Goal: Task Accomplishment & Management: Complete application form

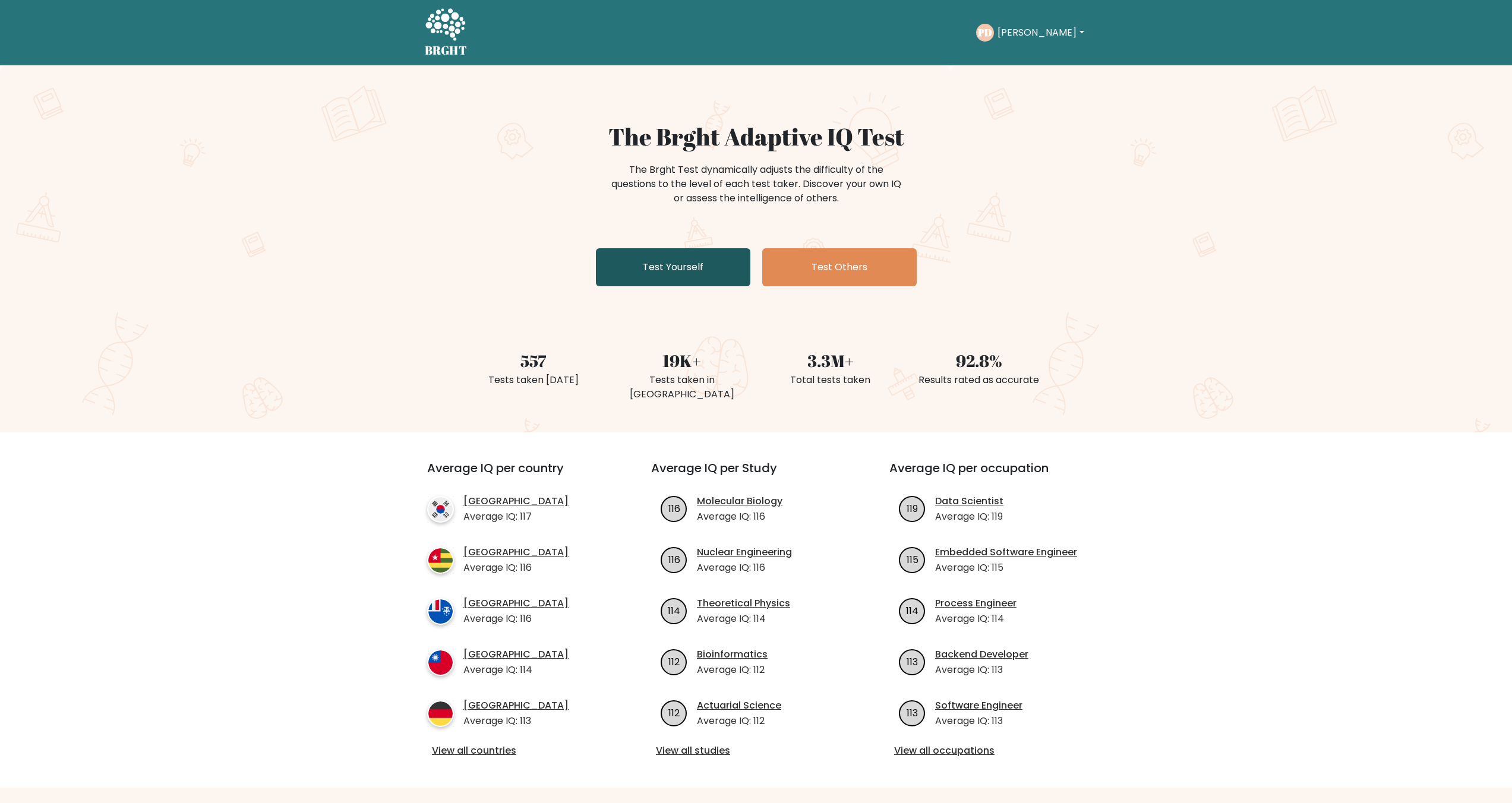
click at [715, 268] on link "Test Yourself" at bounding box center [673, 267] width 154 height 38
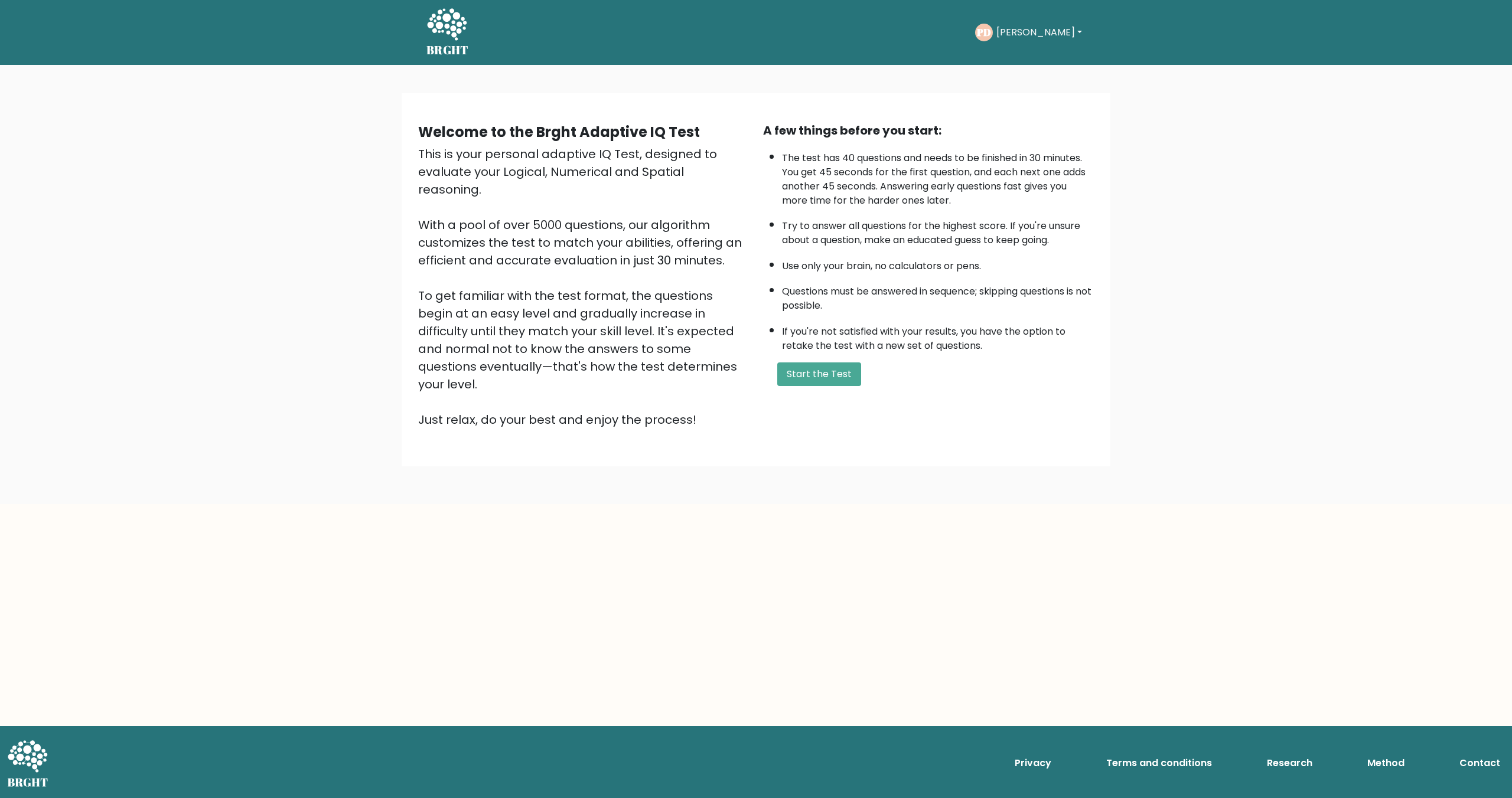
click at [453, 163] on div "This is your personal adaptive IQ Test, designed to evaluate your Logical, Nume…" at bounding box center [583, 287] width 331 height 284
click at [839, 377] on button "Start the Test" at bounding box center [819, 374] width 84 height 24
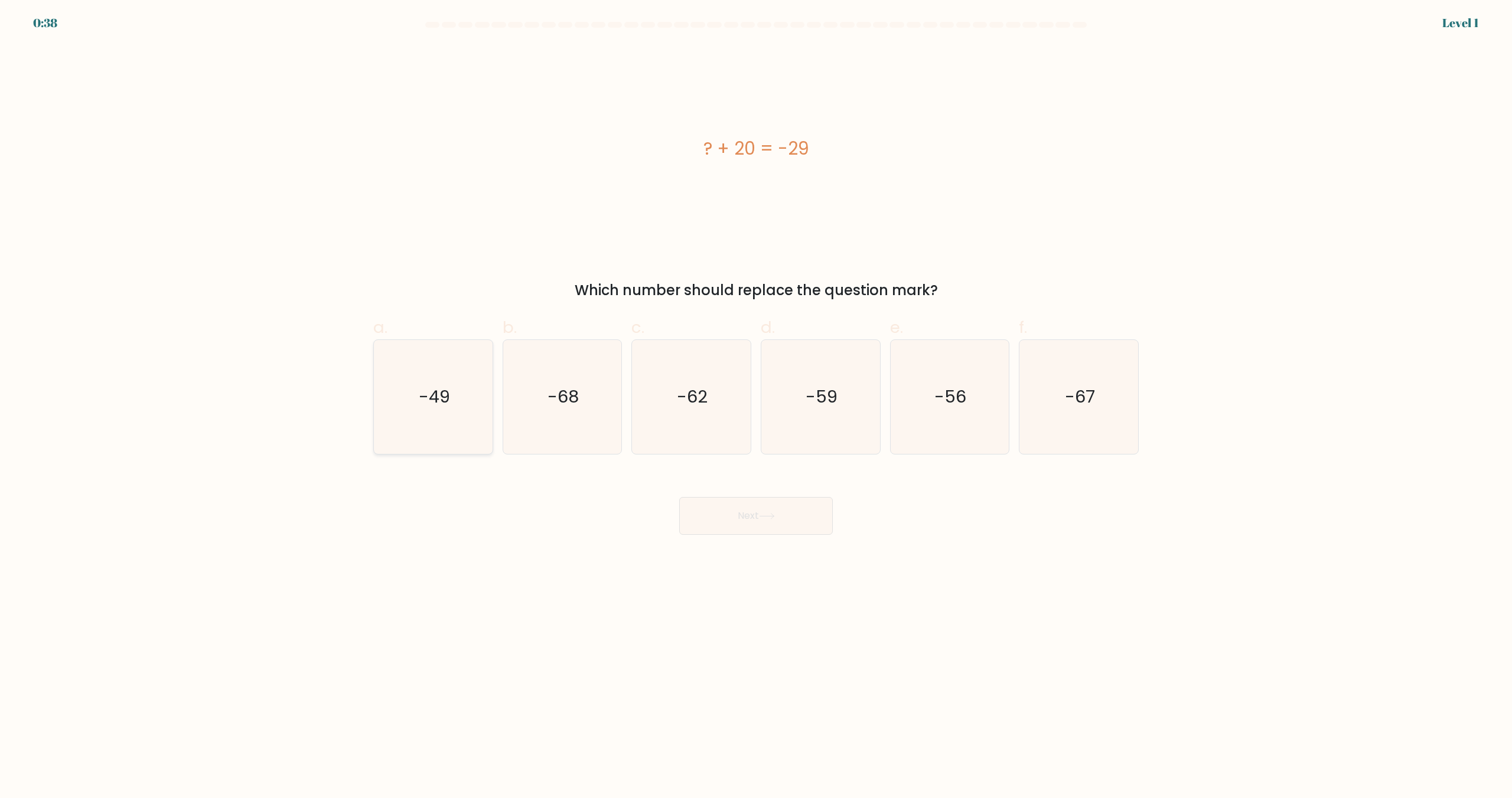
click at [428, 400] on text "-49" at bounding box center [434, 397] width 31 height 24
click at [756, 400] on input "a. -49" at bounding box center [756, 403] width 1 height 8
radio input "true"
click at [755, 522] on button "Next" at bounding box center [755, 516] width 153 height 38
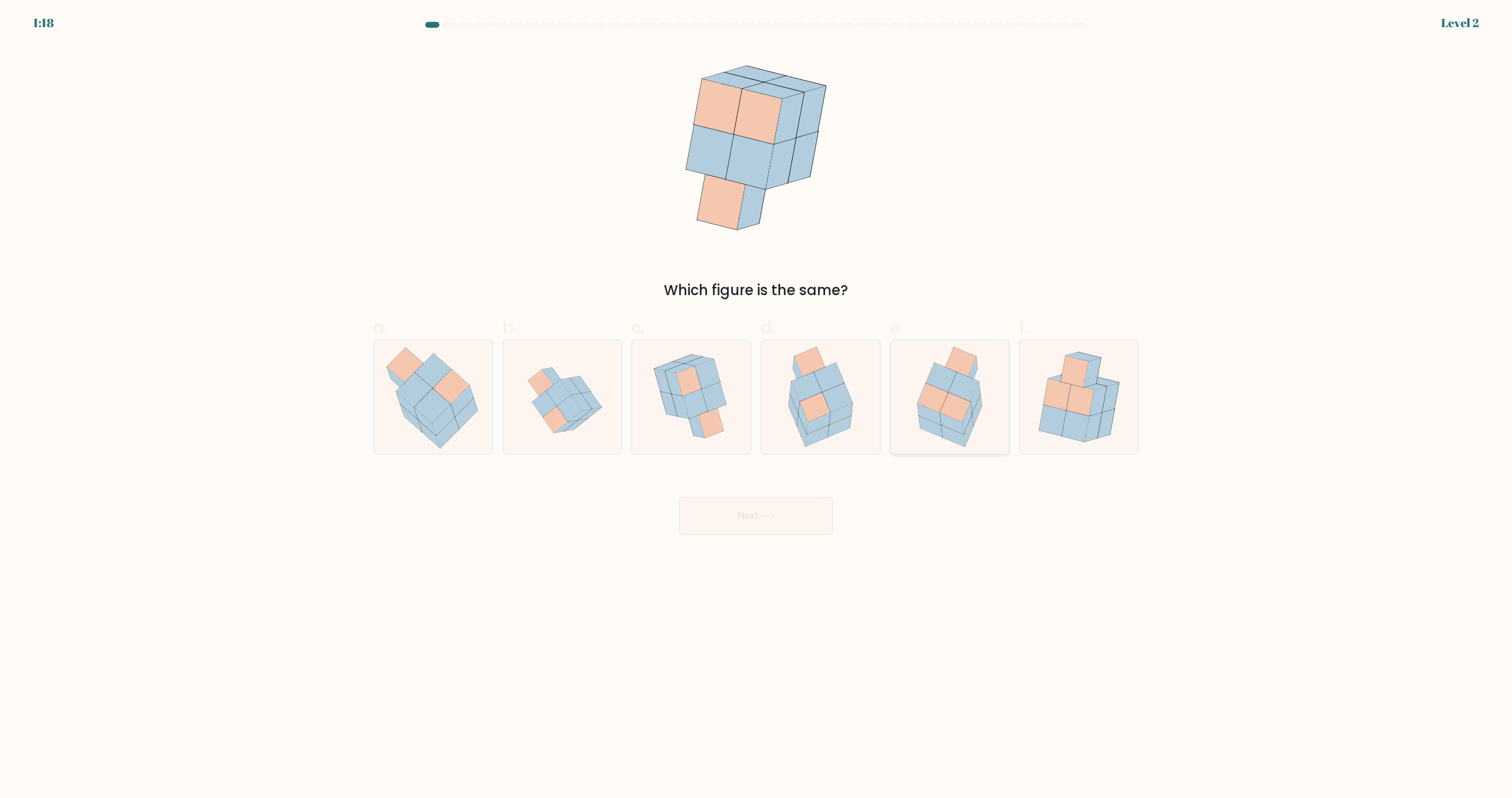
click at [972, 419] on icon at bounding box center [968, 431] width 9 height 32
click at [757, 407] on input "e." at bounding box center [756, 403] width 1 height 8
radio input "true"
click at [766, 532] on button "Next" at bounding box center [755, 516] width 153 height 38
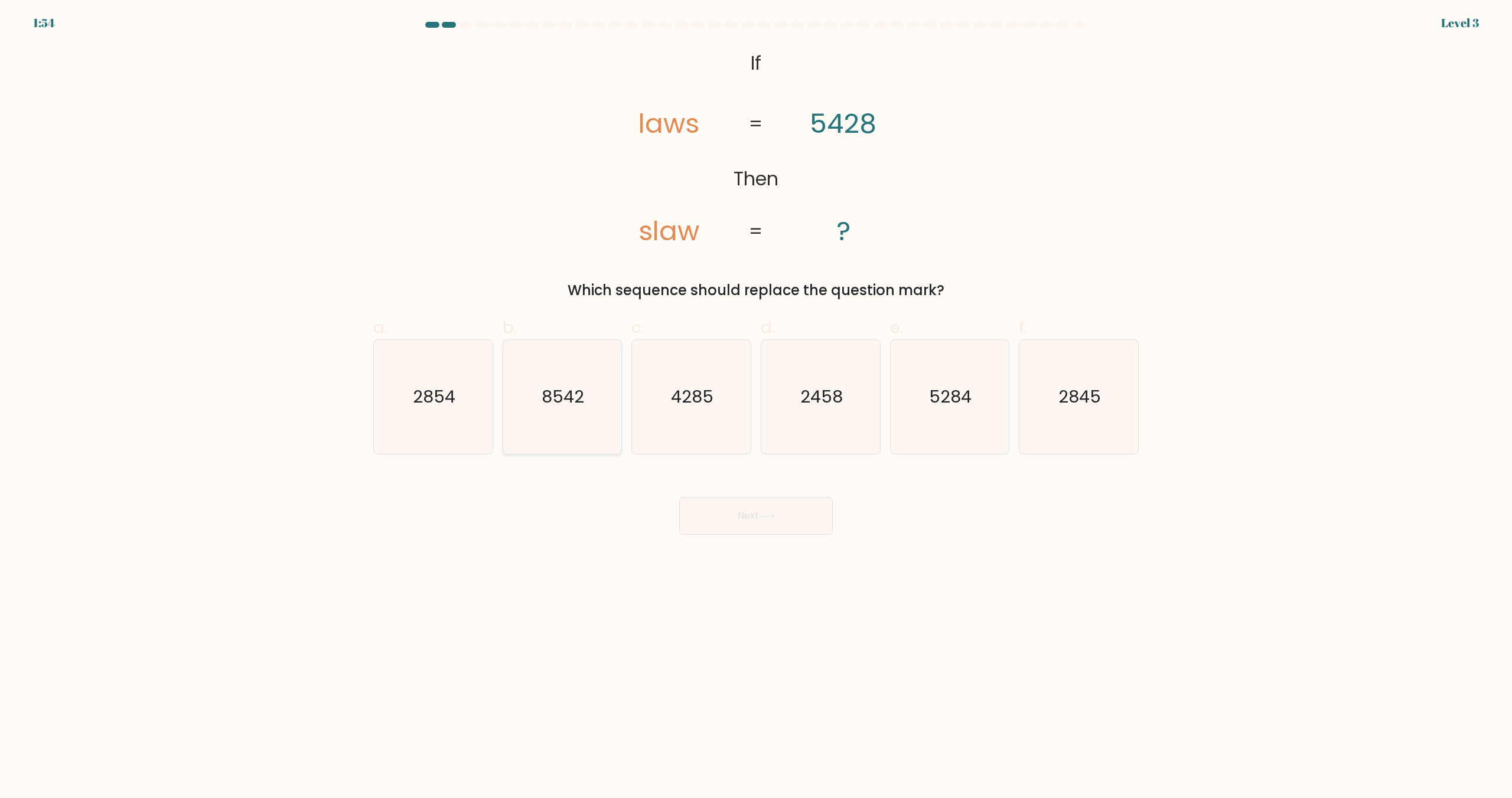
click at [548, 416] on icon "8542" at bounding box center [562, 397] width 114 height 114
click at [756, 407] on input "b. 8542" at bounding box center [756, 403] width 1 height 8
radio input "true"
click at [749, 527] on button "Next" at bounding box center [755, 516] width 153 height 38
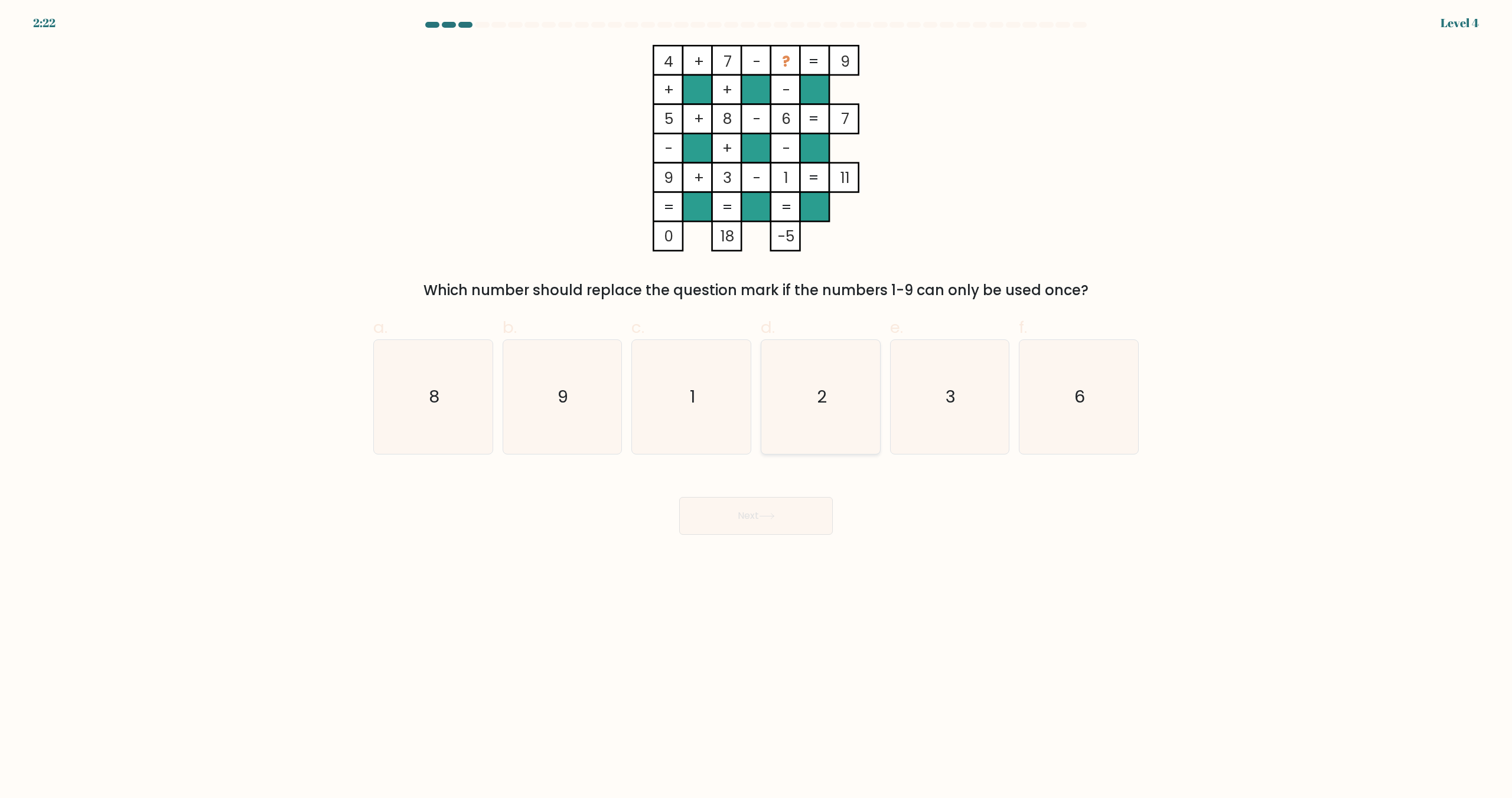
click at [803, 427] on icon "2" at bounding box center [820, 397] width 114 height 114
click at [757, 407] on input "d. 2" at bounding box center [756, 403] width 1 height 8
radio input "true"
click at [770, 520] on button "Next" at bounding box center [755, 516] width 153 height 38
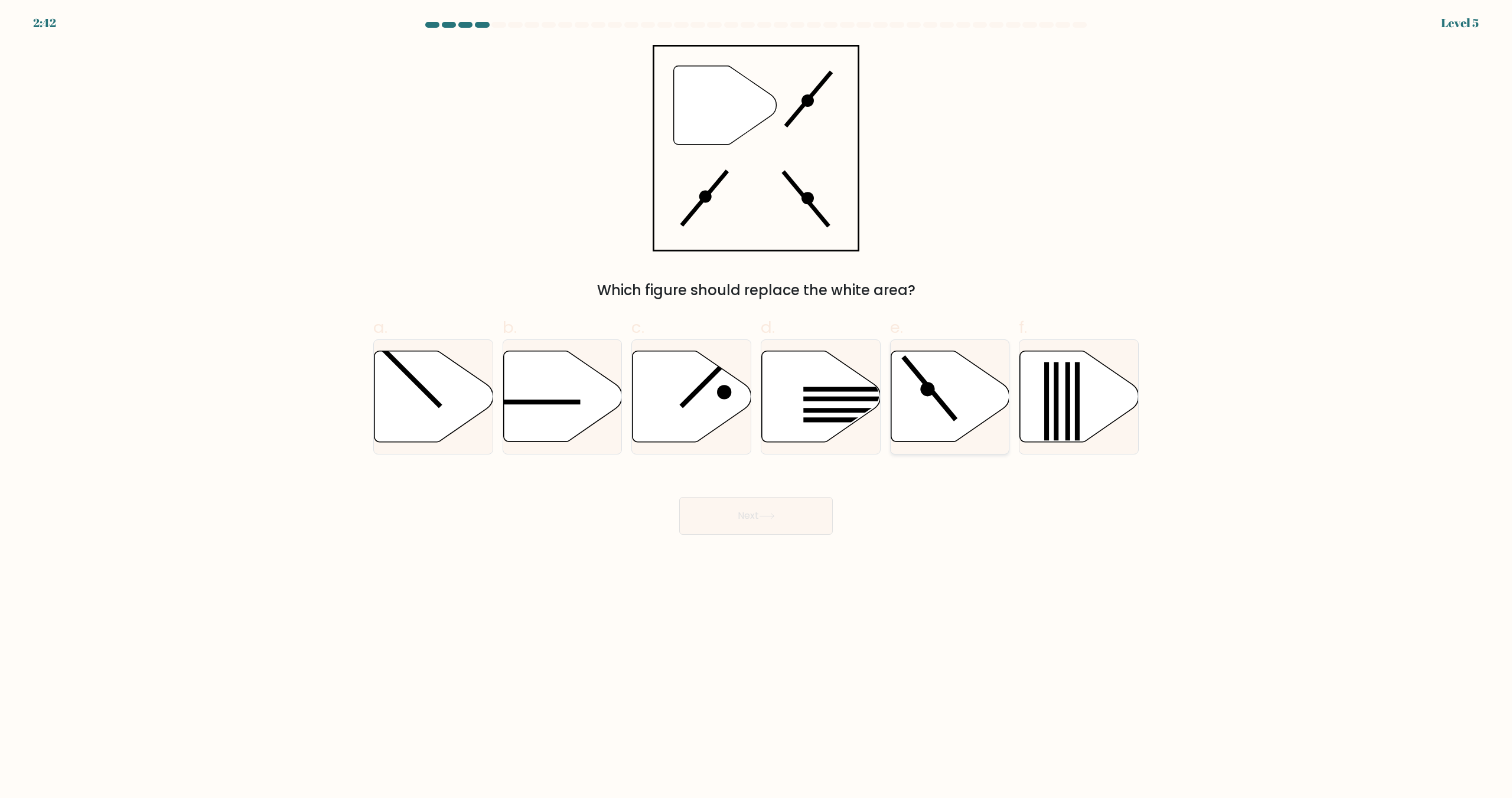
click at [942, 419] on icon at bounding box center [950, 397] width 119 height 91
click at [757, 407] on input "e." at bounding box center [756, 403] width 1 height 8
radio input "true"
click at [805, 517] on button "Next" at bounding box center [755, 516] width 153 height 38
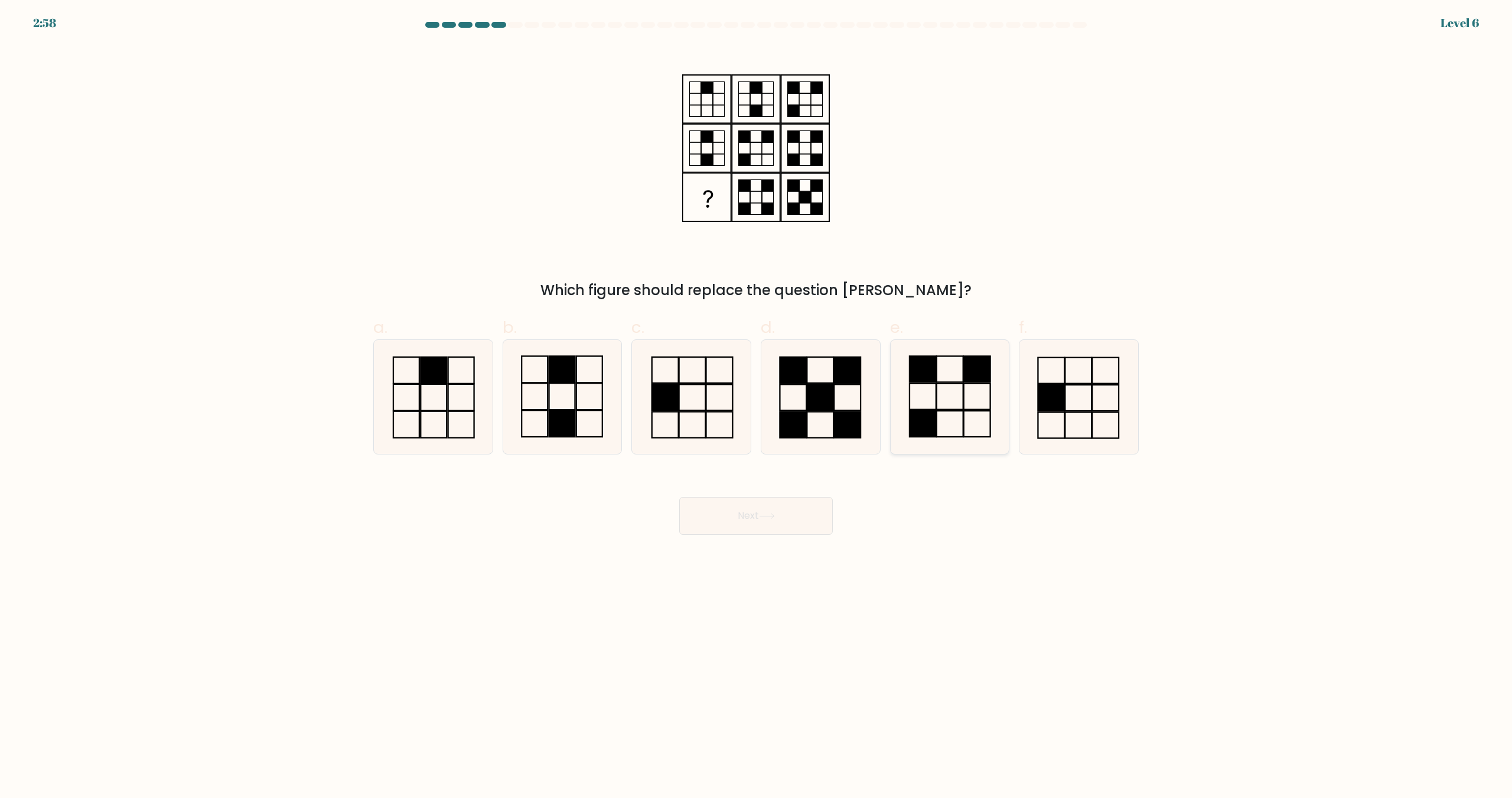
click at [942, 415] on icon at bounding box center [949, 397] width 114 height 114
click at [757, 407] on input "e." at bounding box center [756, 403] width 1 height 8
radio input "true"
click at [744, 525] on button "Next" at bounding box center [755, 516] width 153 height 38
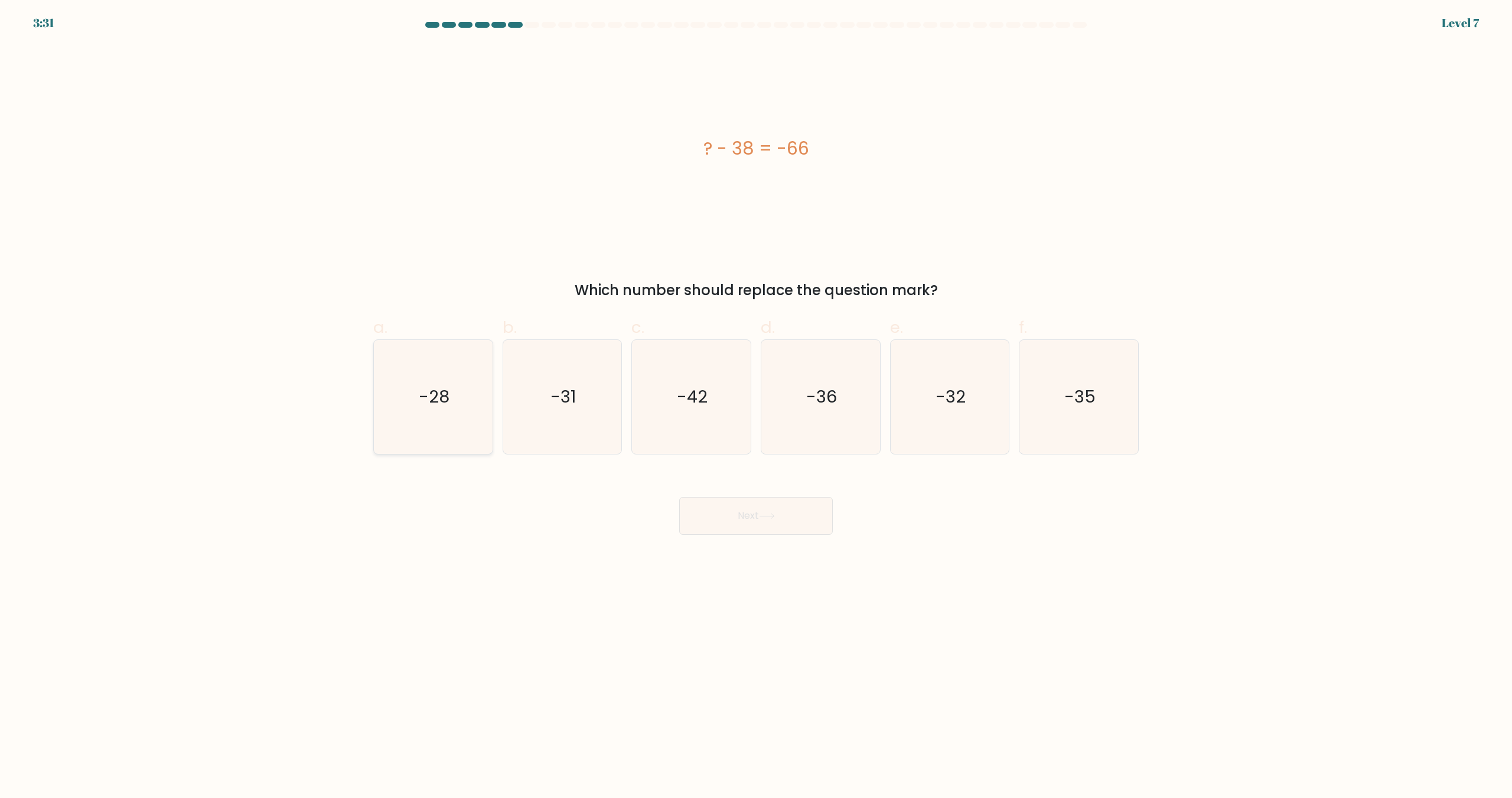
click at [436, 404] on text "-28" at bounding box center [434, 397] width 31 height 24
click at [756, 404] on input "a. -28" at bounding box center [756, 403] width 1 height 8
radio input "true"
click at [768, 520] on button "Next" at bounding box center [755, 516] width 153 height 38
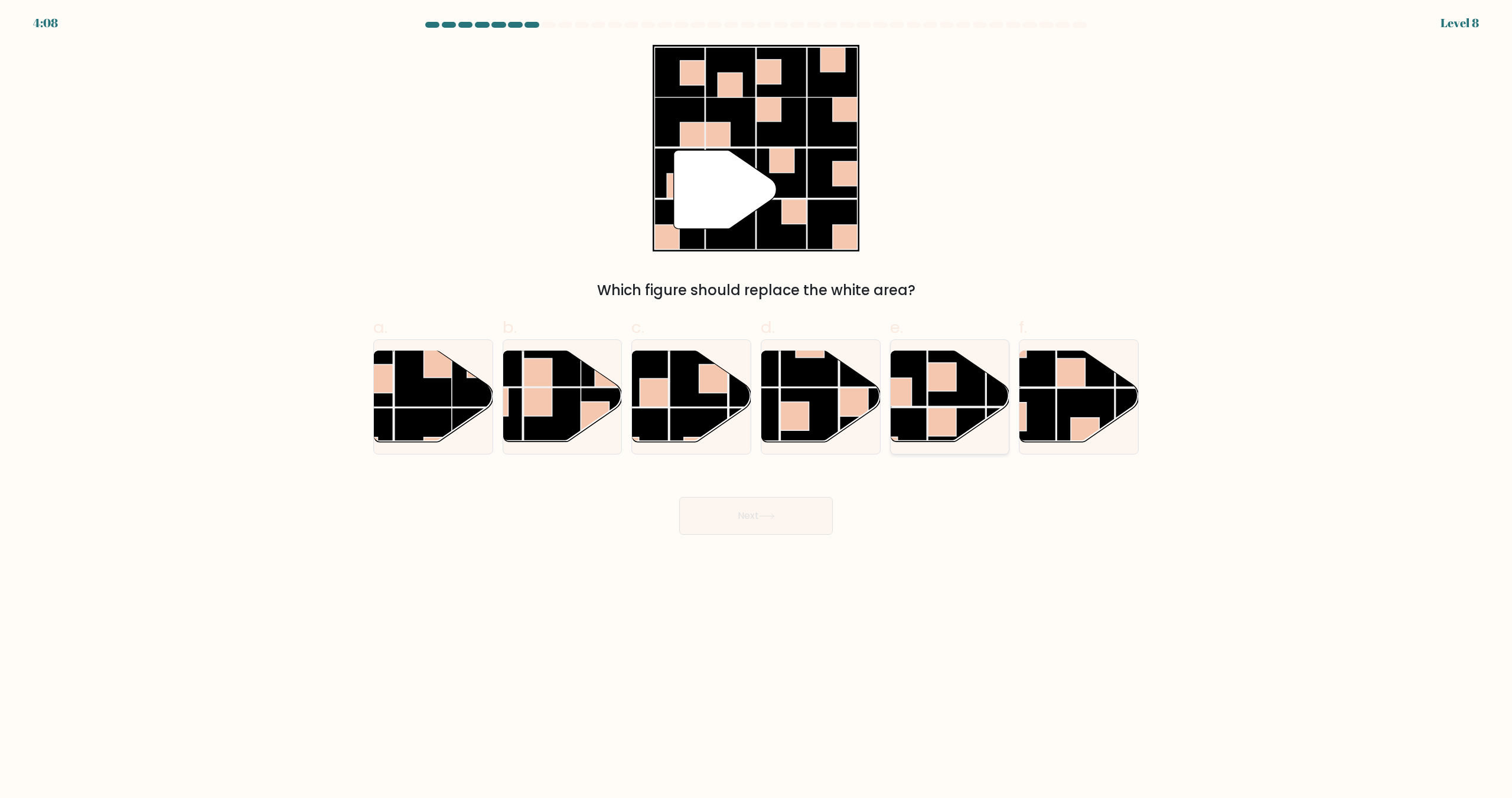
click at [919, 434] on rect at bounding box center [897, 437] width 58 height 58
click at [757, 407] on input "e." at bounding box center [756, 403] width 1 height 8
radio input "true"
click at [790, 518] on button "Next" at bounding box center [755, 516] width 153 height 38
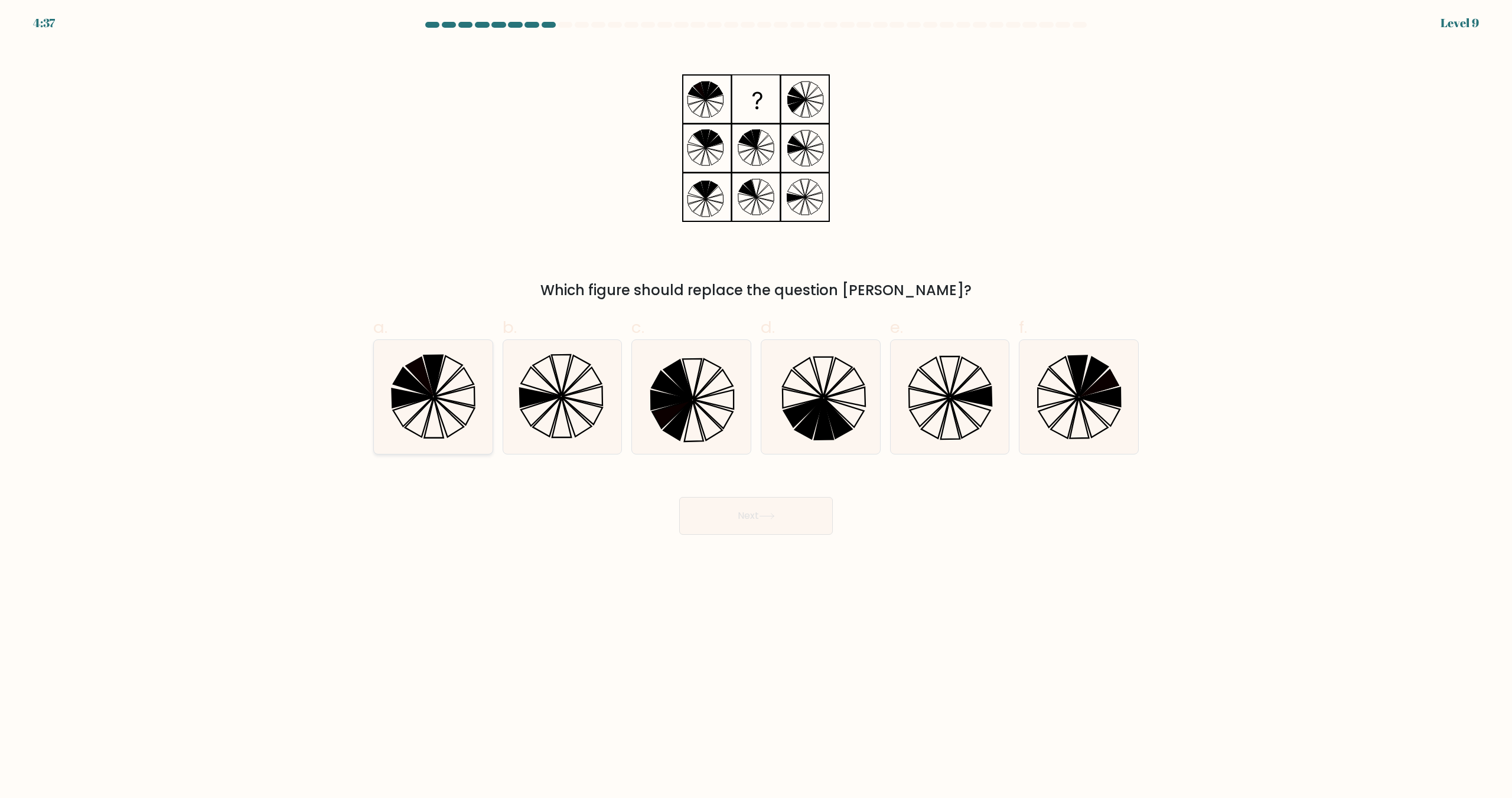
click at [431, 400] on icon at bounding box center [419, 417] width 28 height 40
click at [756, 400] on input "a." at bounding box center [756, 403] width 1 height 8
radio input "true"
click at [781, 515] on button "Next" at bounding box center [755, 516] width 153 height 38
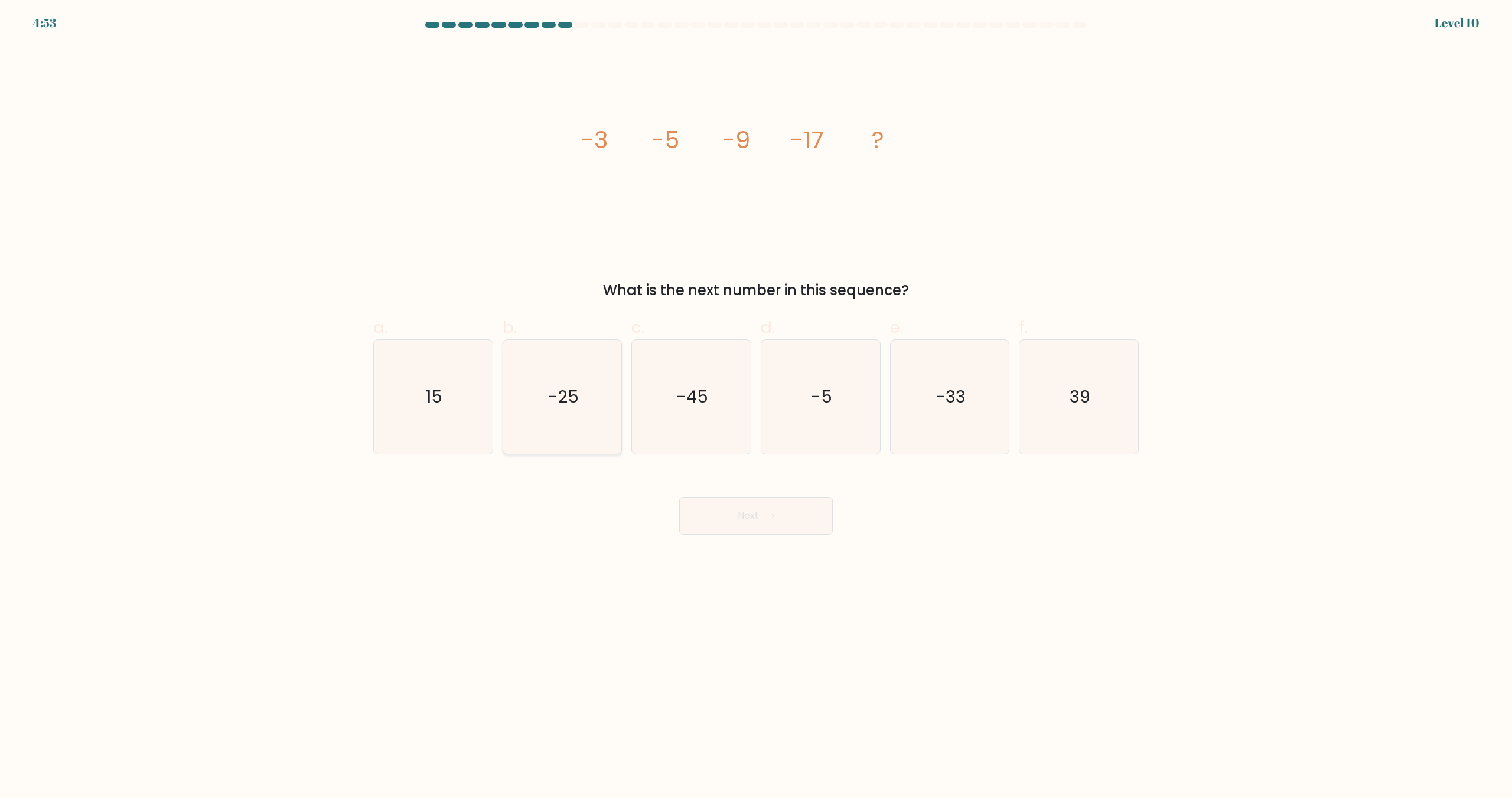
click at [586, 412] on icon "-25" at bounding box center [562, 397] width 114 height 114
click at [756, 407] on input "b. -25" at bounding box center [756, 403] width 1 height 8
radio input "true"
click at [737, 517] on button "Next" at bounding box center [755, 516] width 153 height 38
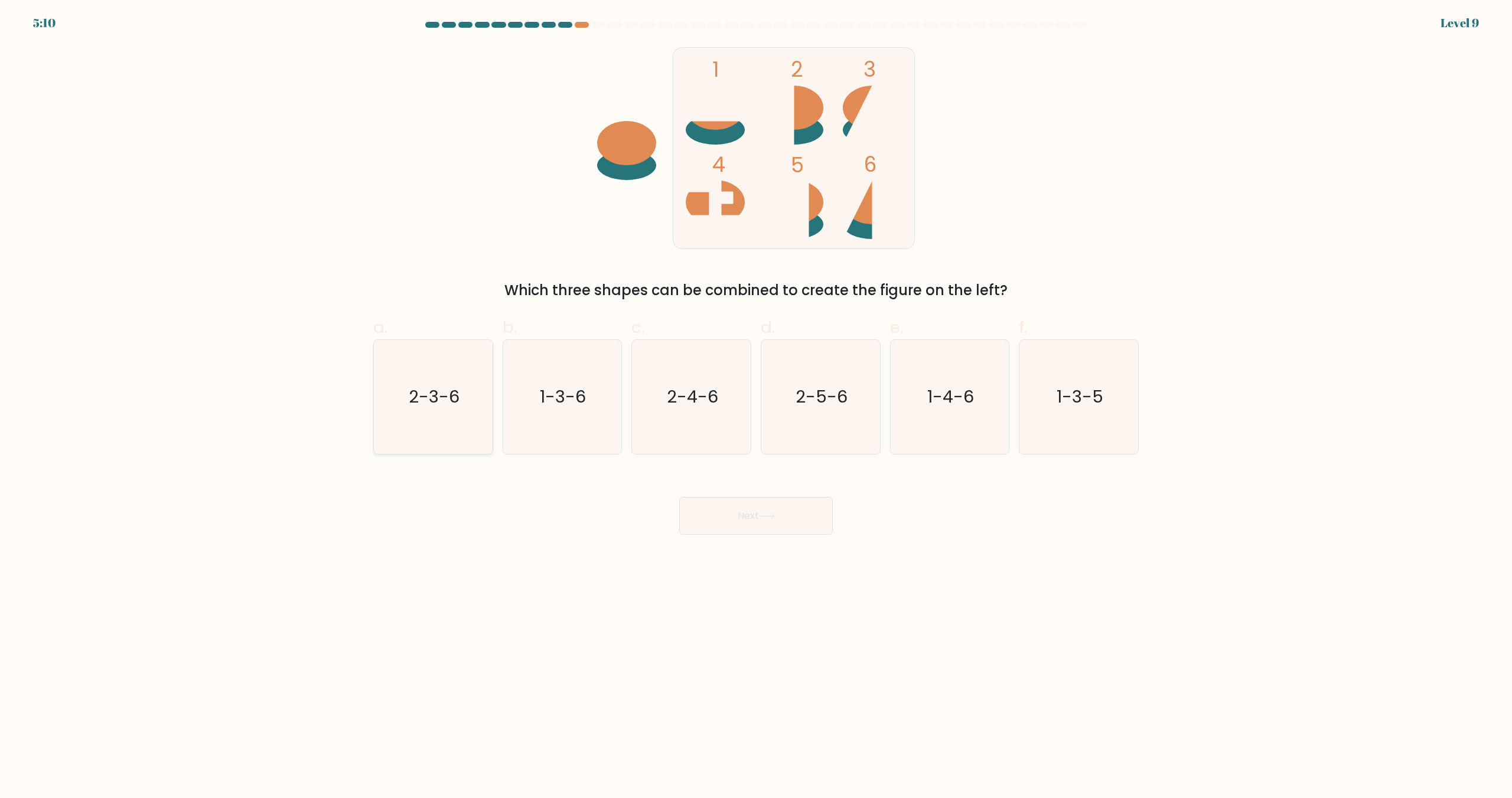
click at [400, 407] on icon "2-3-6" at bounding box center [433, 397] width 114 height 114
click at [756, 407] on input "a. 2-3-6" at bounding box center [756, 403] width 1 height 8
radio input "true"
drag, startPoint x: 716, startPoint y: 549, endPoint x: 711, endPoint y: 523, distance: 26.5
click at [716, 549] on body "5:09 Level 9" at bounding box center [756, 399] width 1512 height 798
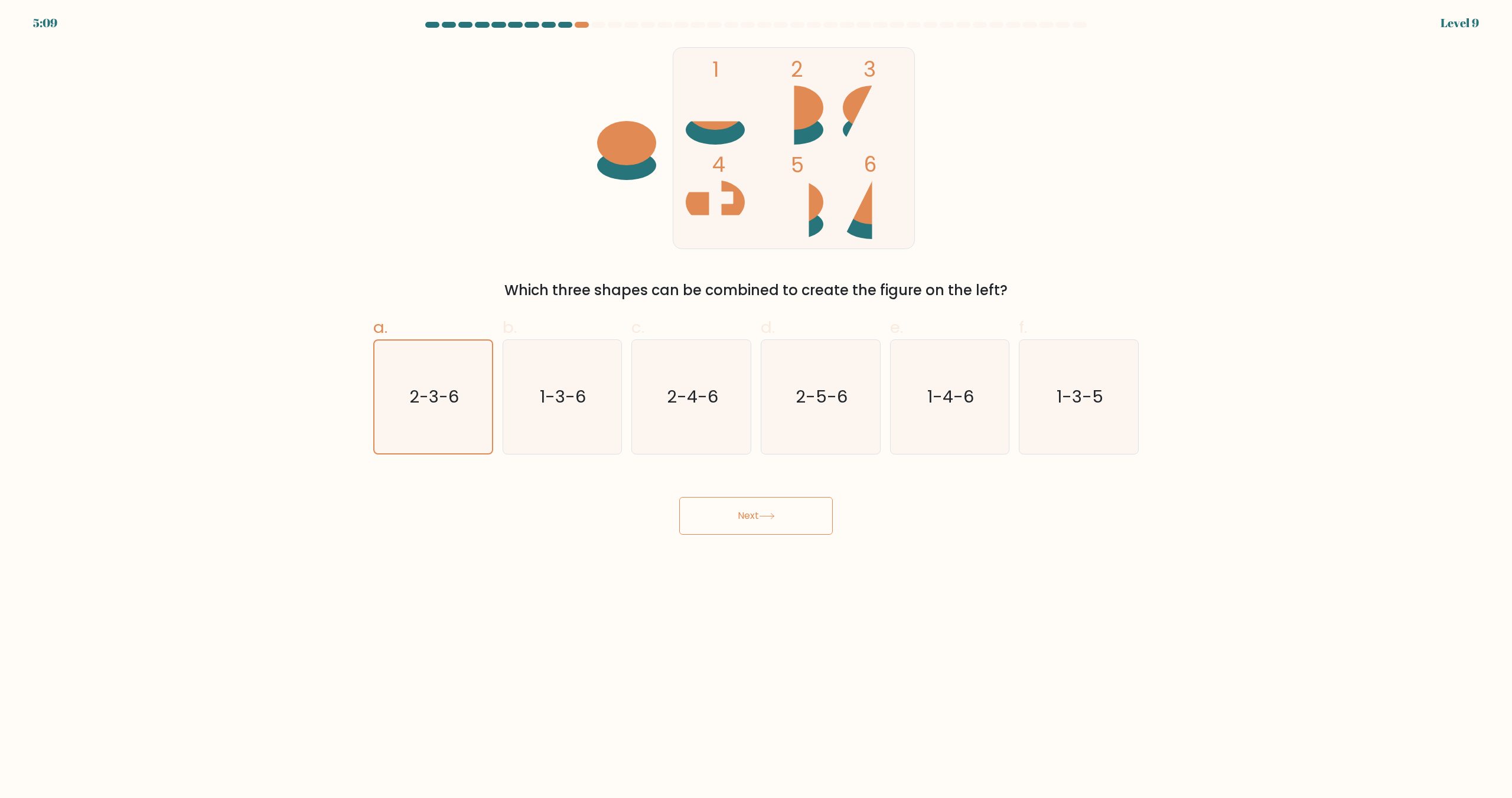
click at [711, 513] on button "Next" at bounding box center [755, 516] width 153 height 38
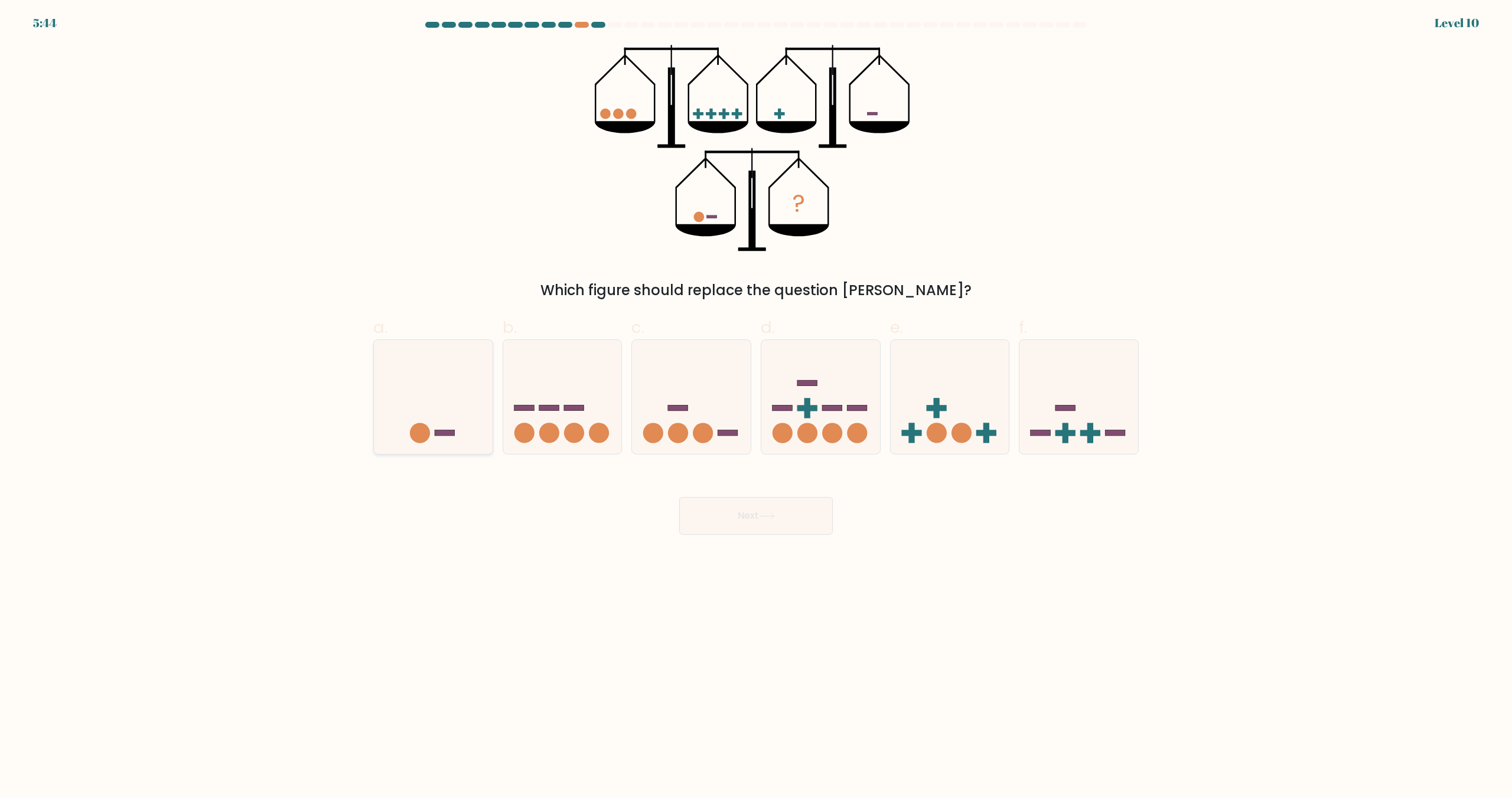
click at [460, 422] on icon at bounding box center [433, 397] width 119 height 98
click at [756, 407] on input "a." at bounding box center [756, 403] width 1 height 8
radio input "true"
click at [749, 514] on button "Next" at bounding box center [755, 516] width 153 height 38
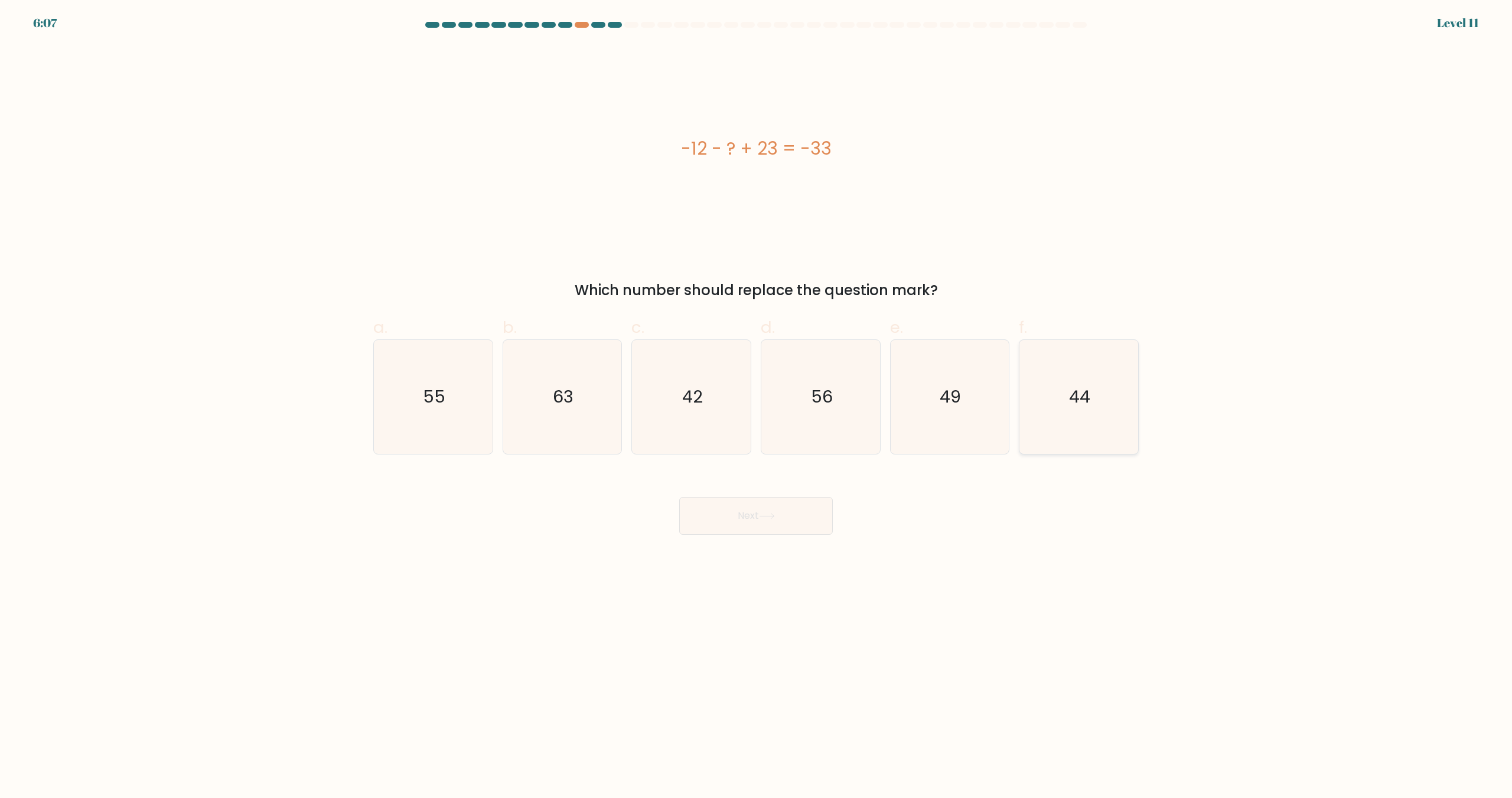
click at [1087, 390] on text "44" at bounding box center [1080, 397] width 21 height 24
click at [757, 399] on input "f. 44" at bounding box center [756, 403] width 1 height 8
radio input "true"
click at [793, 510] on button "Next" at bounding box center [755, 516] width 153 height 38
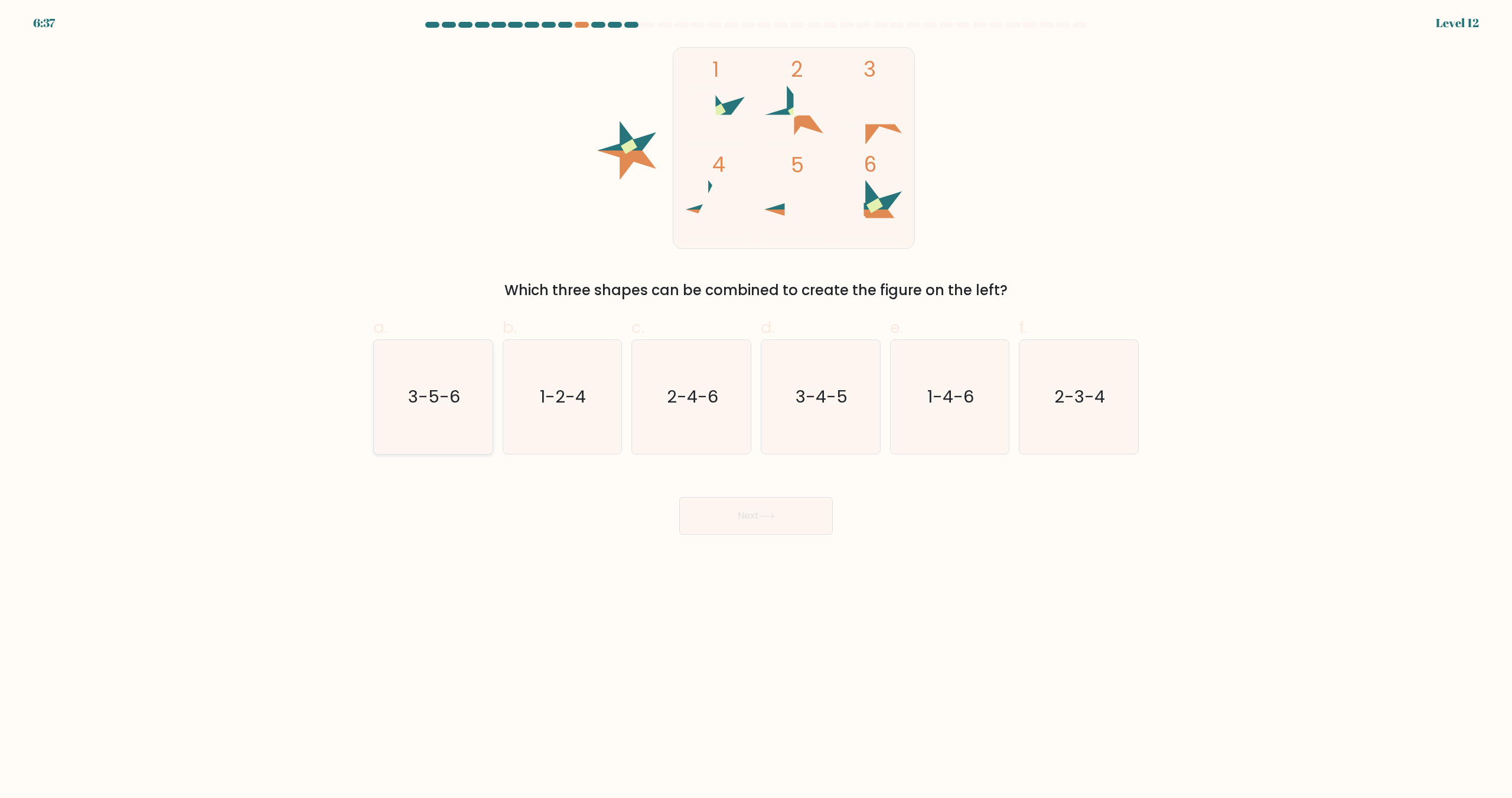
click at [465, 415] on icon "3-5-6" at bounding box center [433, 397] width 114 height 114
click at [756, 407] on input "a. 3-5-6" at bounding box center [756, 403] width 1 height 8
radio input "true"
click at [760, 510] on button "Next" at bounding box center [755, 516] width 153 height 38
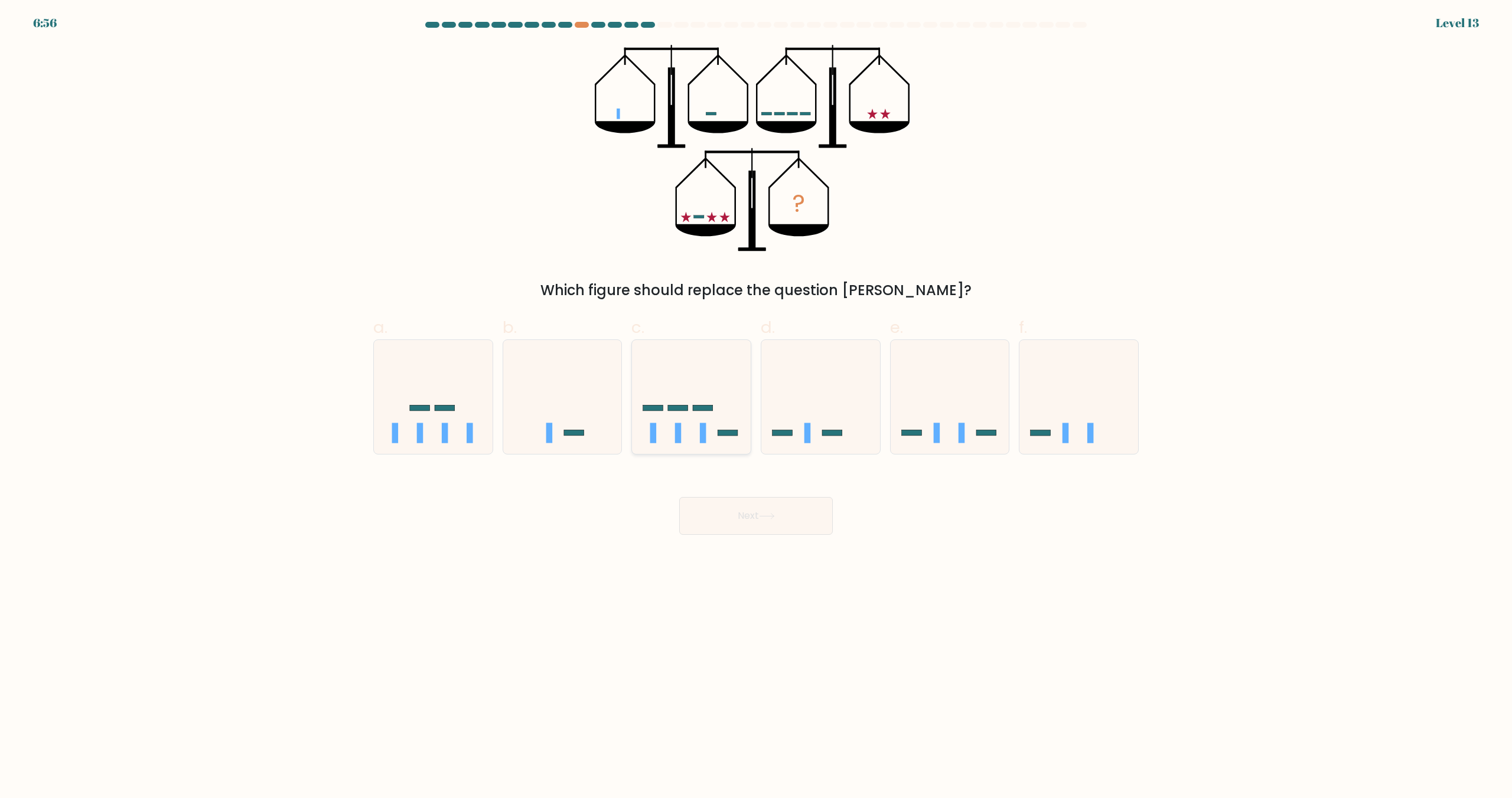
click at [706, 439] on rect at bounding box center [703, 433] width 7 height 20
click at [756, 407] on input "c." at bounding box center [756, 403] width 1 height 8
radio input "true"
click at [766, 511] on button "Next" at bounding box center [755, 516] width 153 height 38
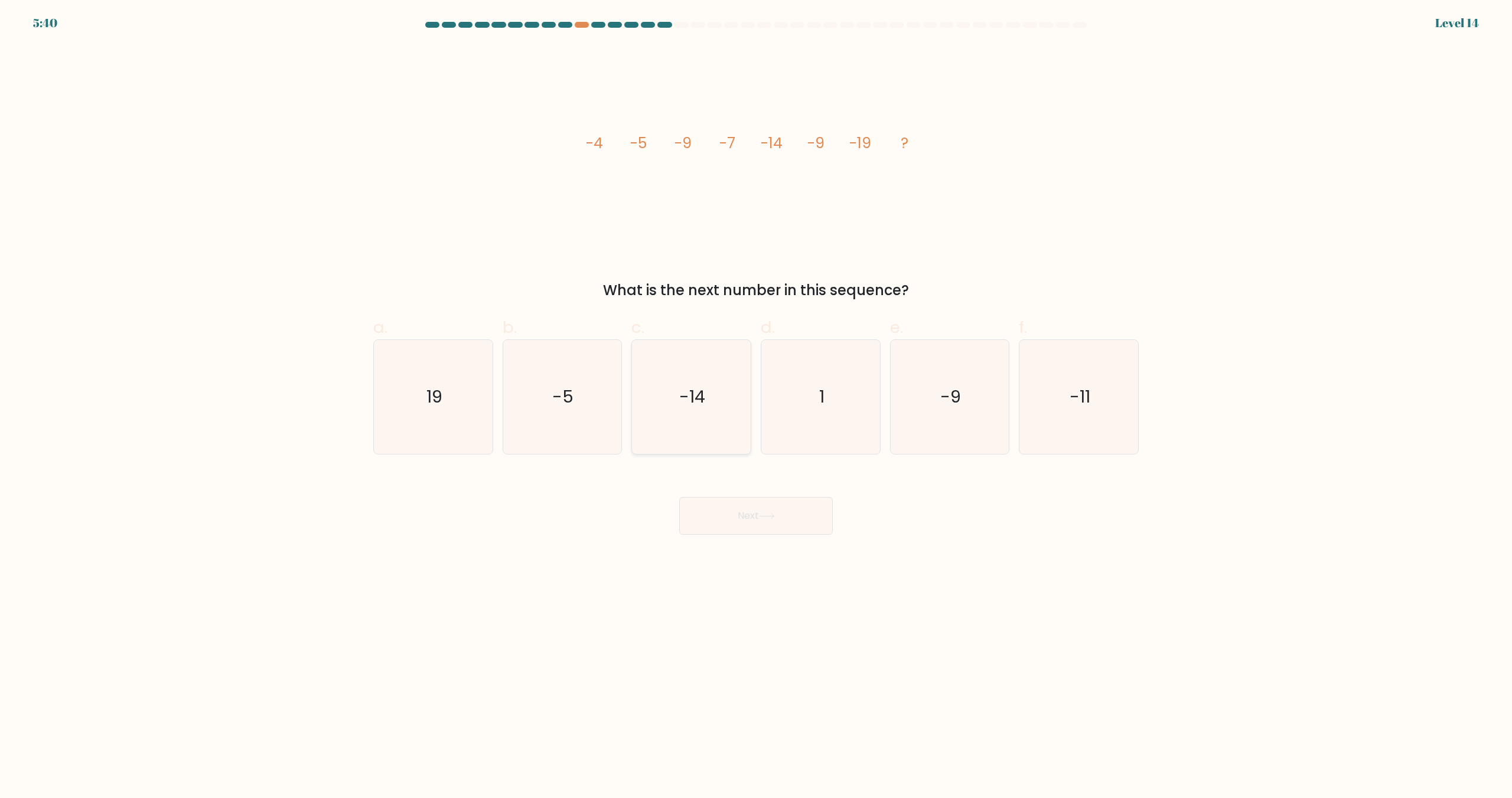
click at [684, 409] on icon "-14" at bounding box center [691, 397] width 114 height 114
click at [756, 407] on input "c. -14" at bounding box center [756, 403] width 1 height 8
radio input "true"
click at [787, 504] on button "Next" at bounding box center [755, 516] width 153 height 38
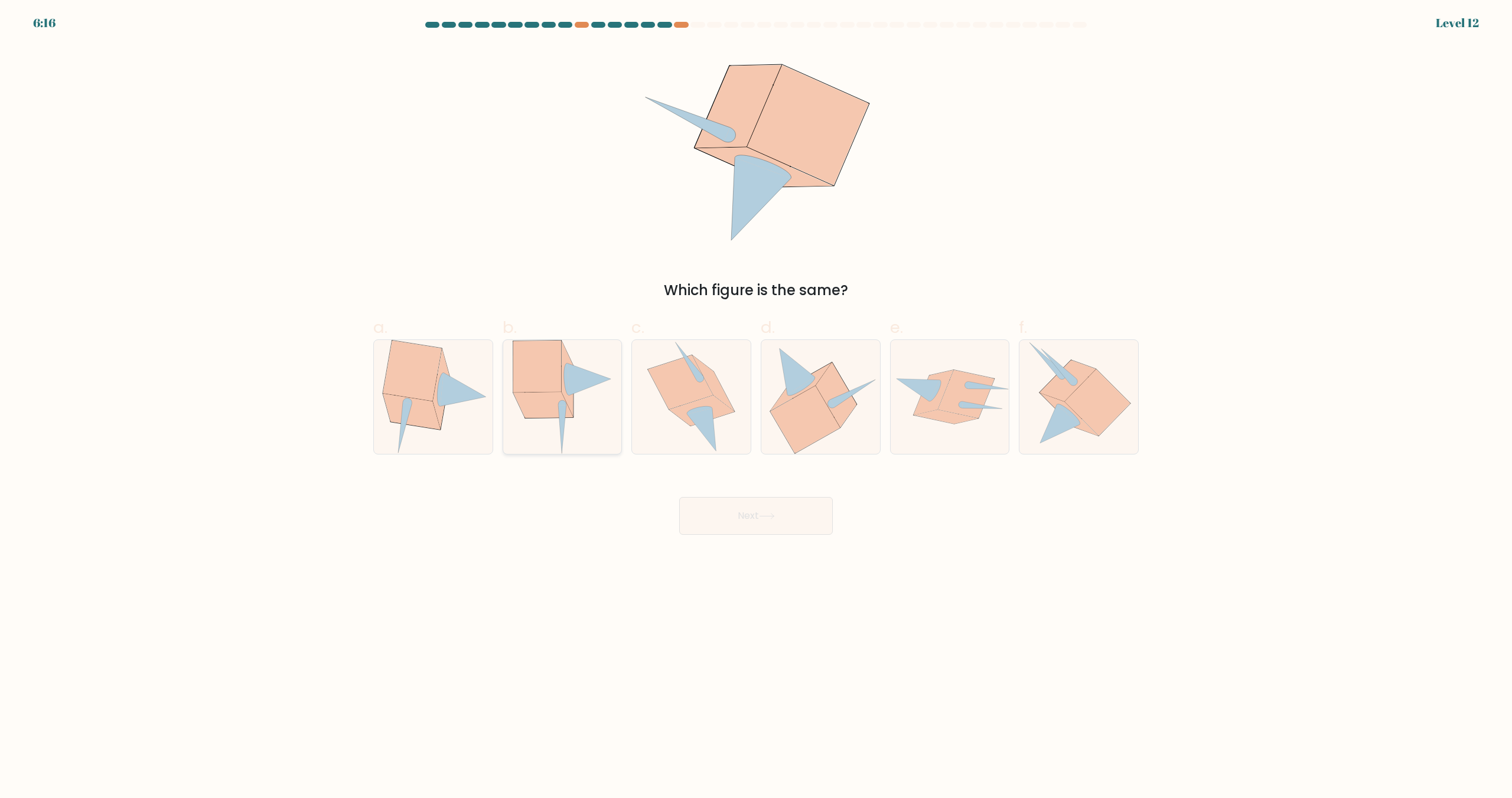
click at [541, 398] on icon at bounding box center [543, 406] width 61 height 26
click at [756, 399] on input "b." at bounding box center [756, 403] width 1 height 8
radio input "true"
click at [768, 525] on button "Next" at bounding box center [755, 516] width 153 height 38
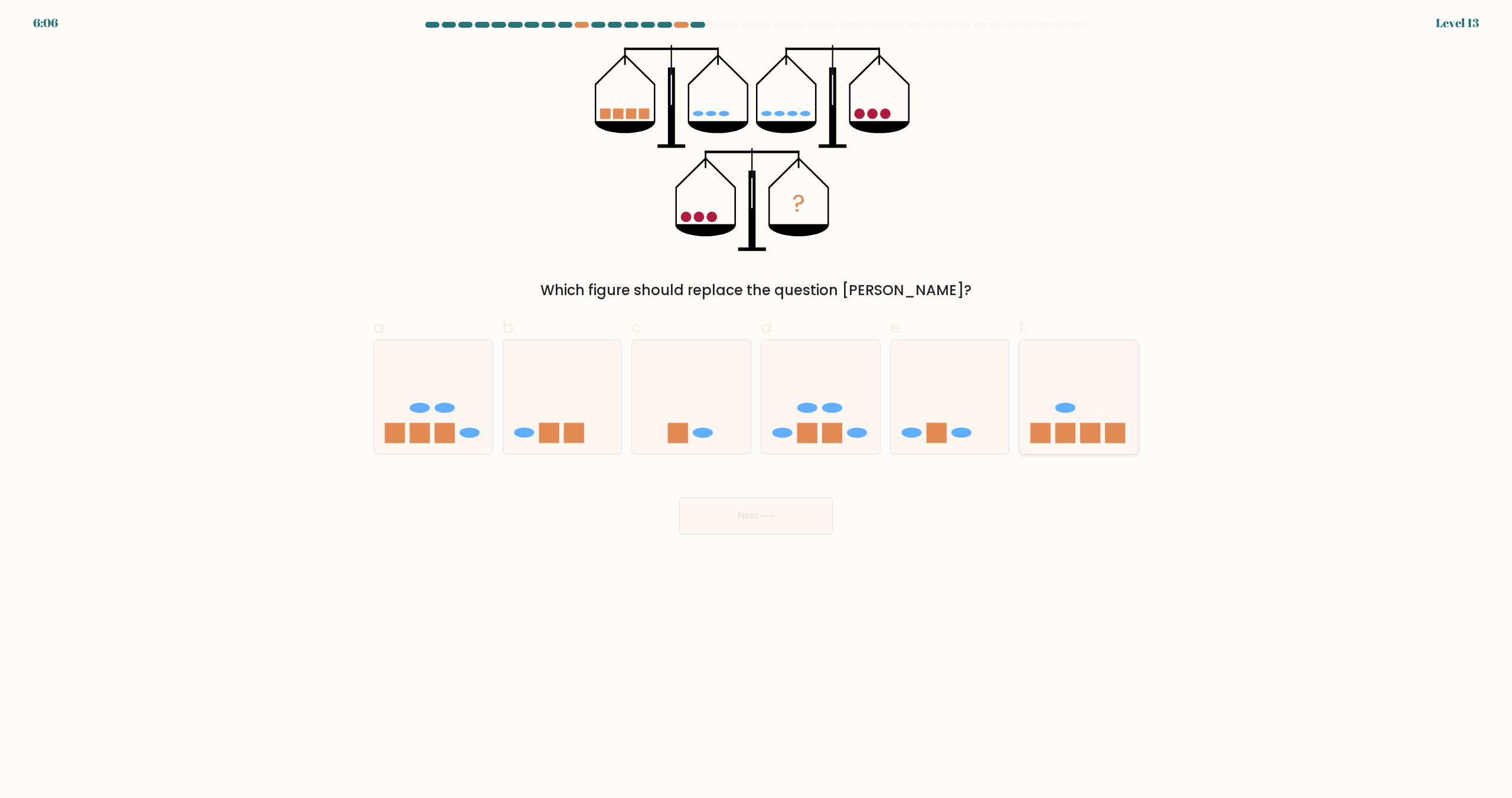
click at [1101, 440] on icon at bounding box center [1079, 397] width 119 height 98
click at [757, 407] on input "f." at bounding box center [756, 403] width 1 height 8
radio input "true"
click at [795, 504] on button "Next" at bounding box center [755, 516] width 153 height 38
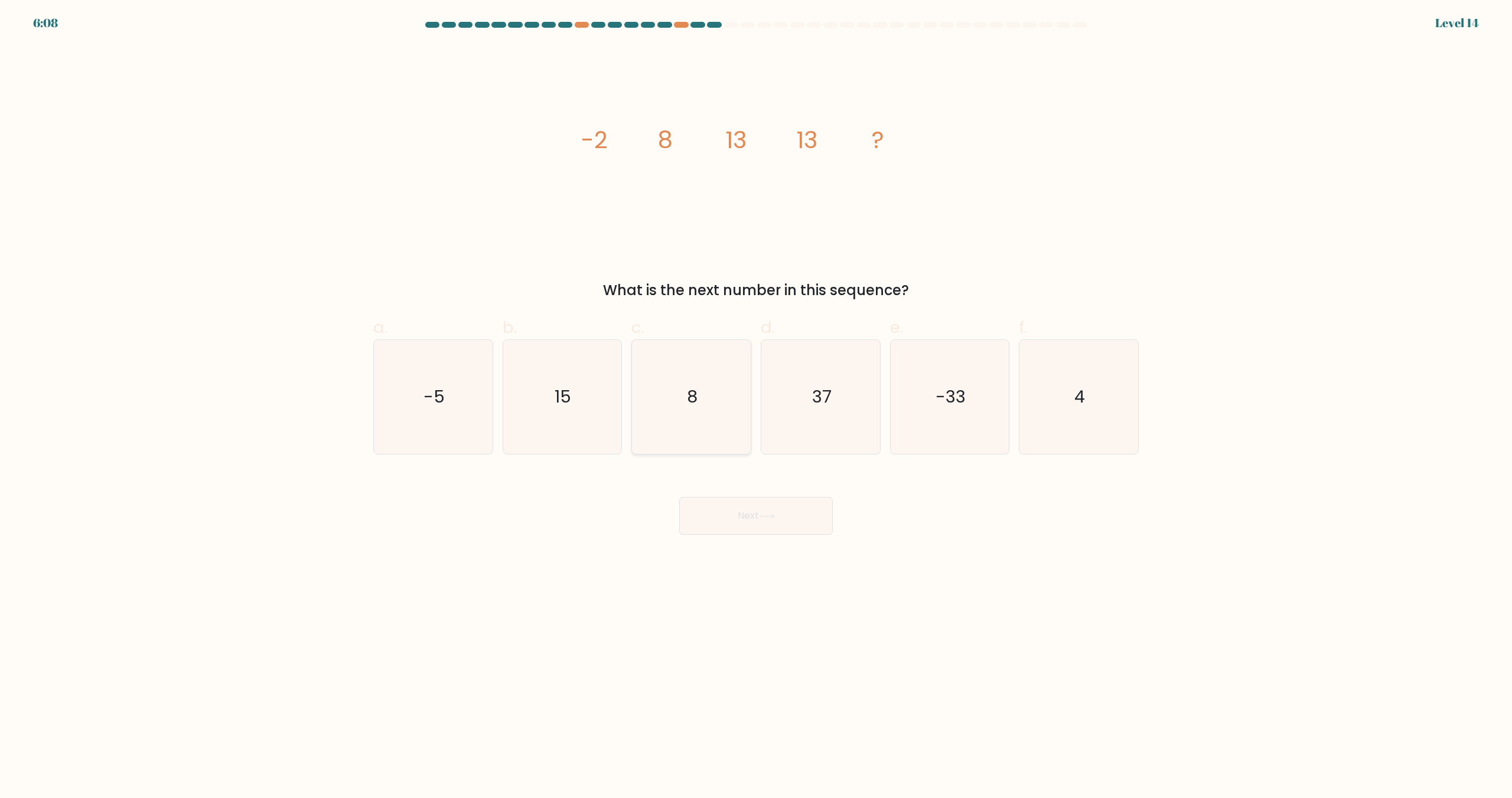
click at [688, 373] on icon "8" at bounding box center [691, 397] width 114 height 114
click at [756, 399] on input "c. 8" at bounding box center [756, 403] width 1 height 8
radio input "true"
click at [759, 510] on button "Next" at bounding box center [755, 516] width 153 height 38
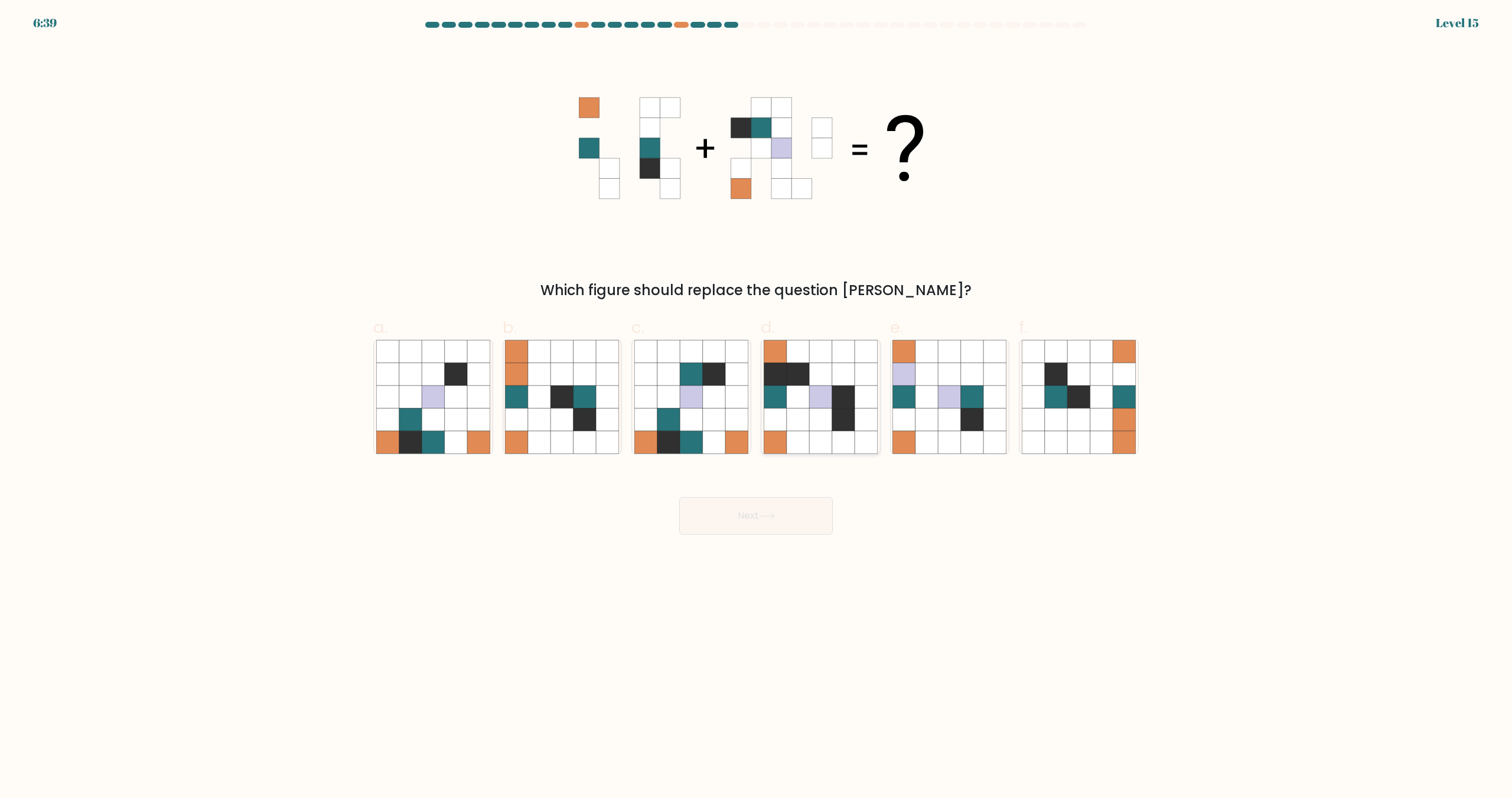
click at [831, 401] on icon at bounding box center [820, 397] width 23 height 23
click at [757, 401] on input "d." at bounding box center [756, 403] width 1 height 8
radio input "true"
click at [670, 435] on icon at bounding box center [668, 442] width 23 height 23
click at [756, 407] on input "c." at bounding box center [756, 403] width 1 height 8
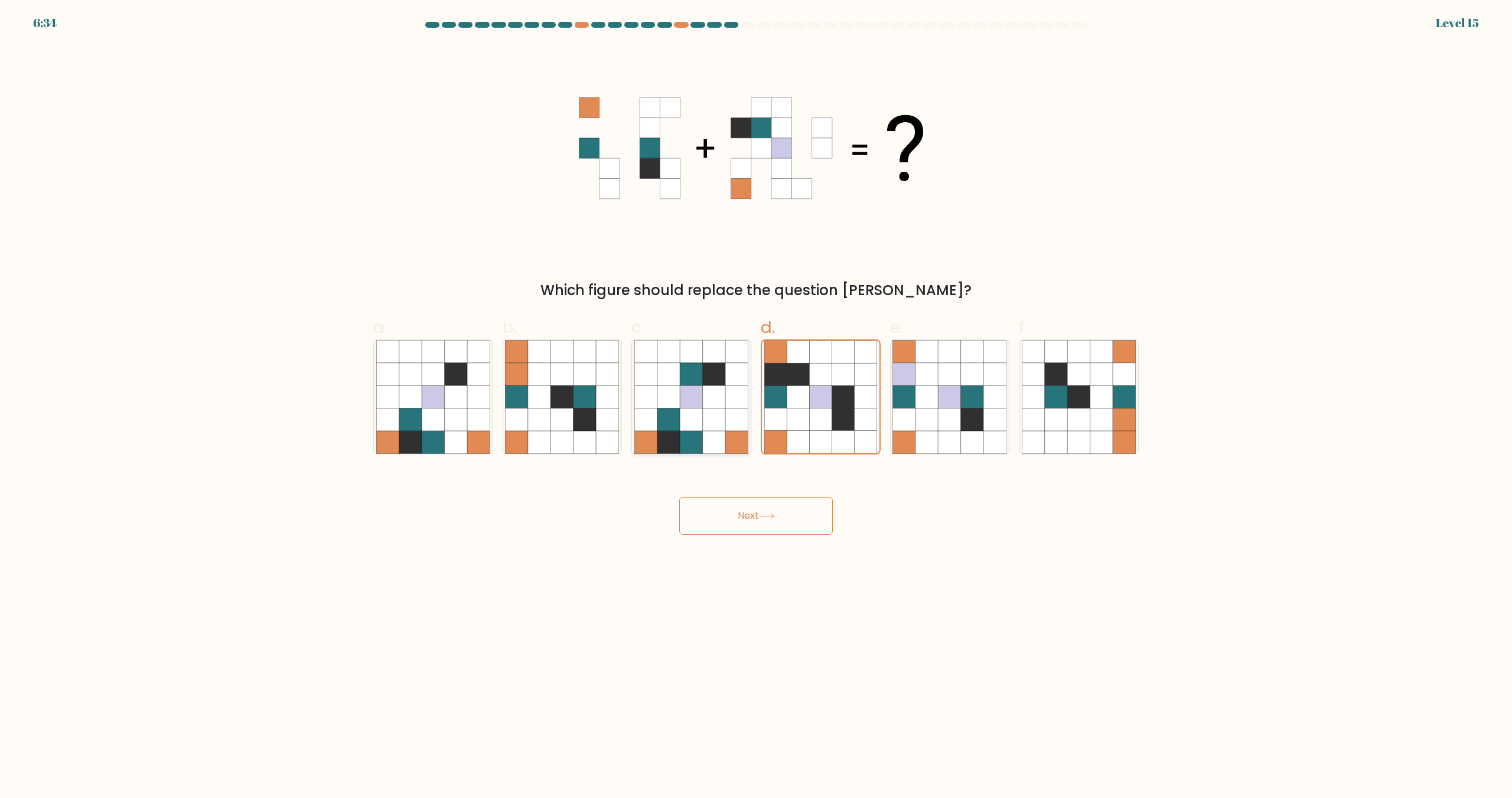
radio input "true"
click at [736, 519] on button "Next" at bounding box center [755, 516] width 153 height 38
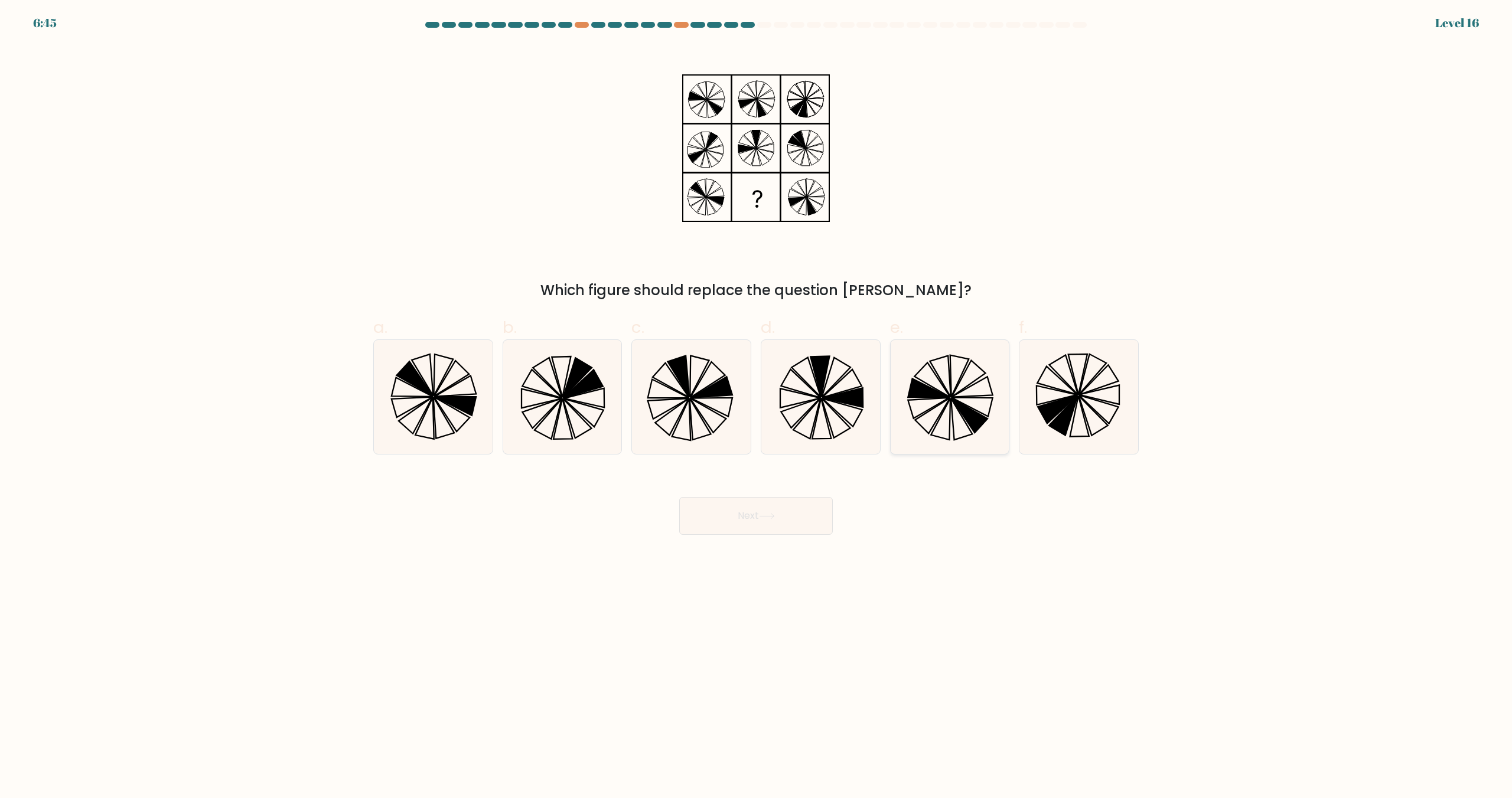
click at [974, 423] on icon at bounding box center [969, 415] width 36 height 34
click at [757, 407] on input "e." at bounding box center [756, 403] width 1 height 8
radio input "true"
click at [773, 509] on button "Next" at bounding box center [755, 516] width 153 height 38
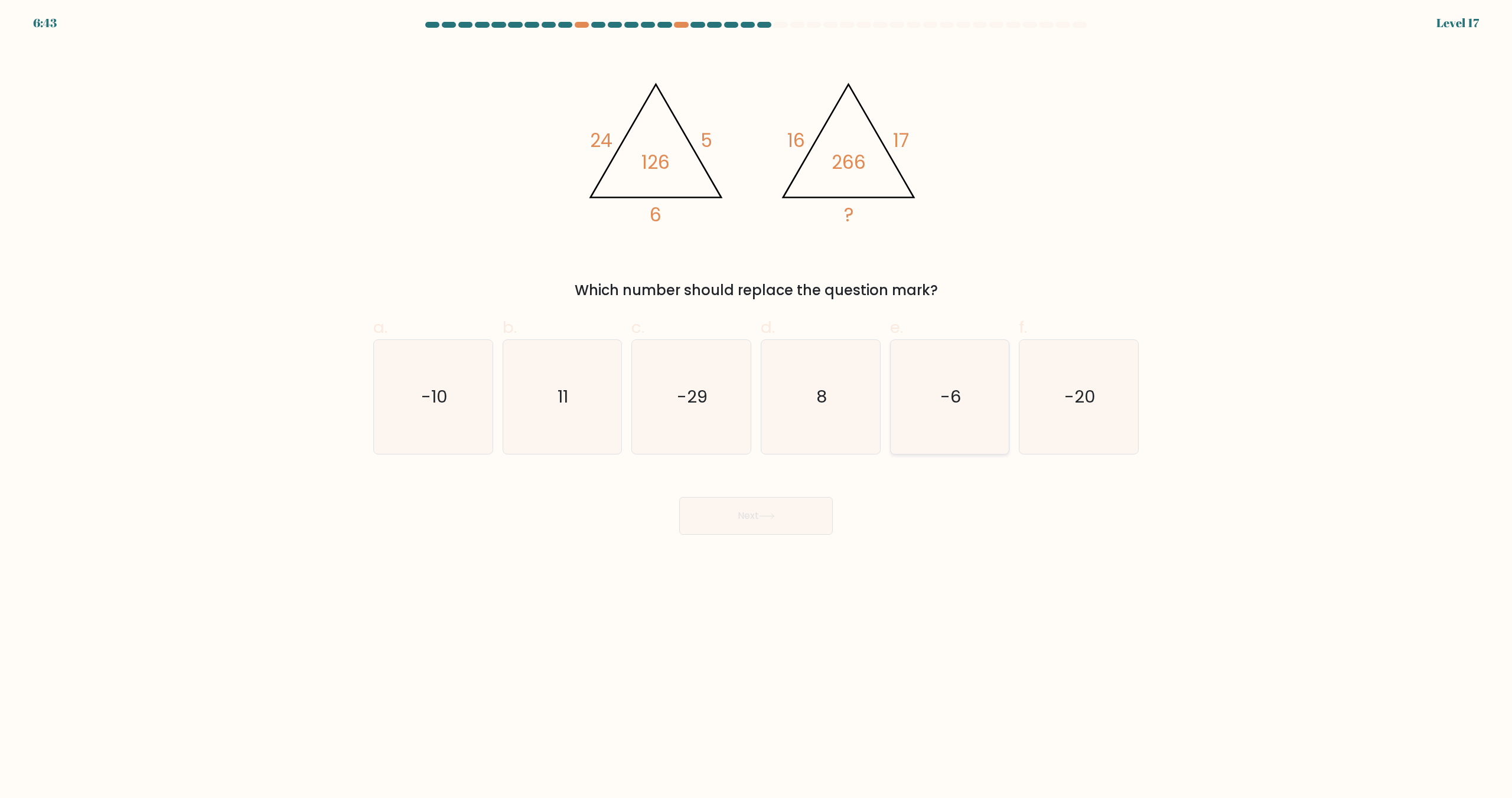
click at [929, 411] on icon "-6" at bounding box center [949, 397] width 114 height 114
click at [757, 407] on input "e. -6" at bounding box center [756, 403] width 1 height 8
radio input "true"
click at [786, 507] on button "Next" at bounding box center [755, 516] width 153 height 38
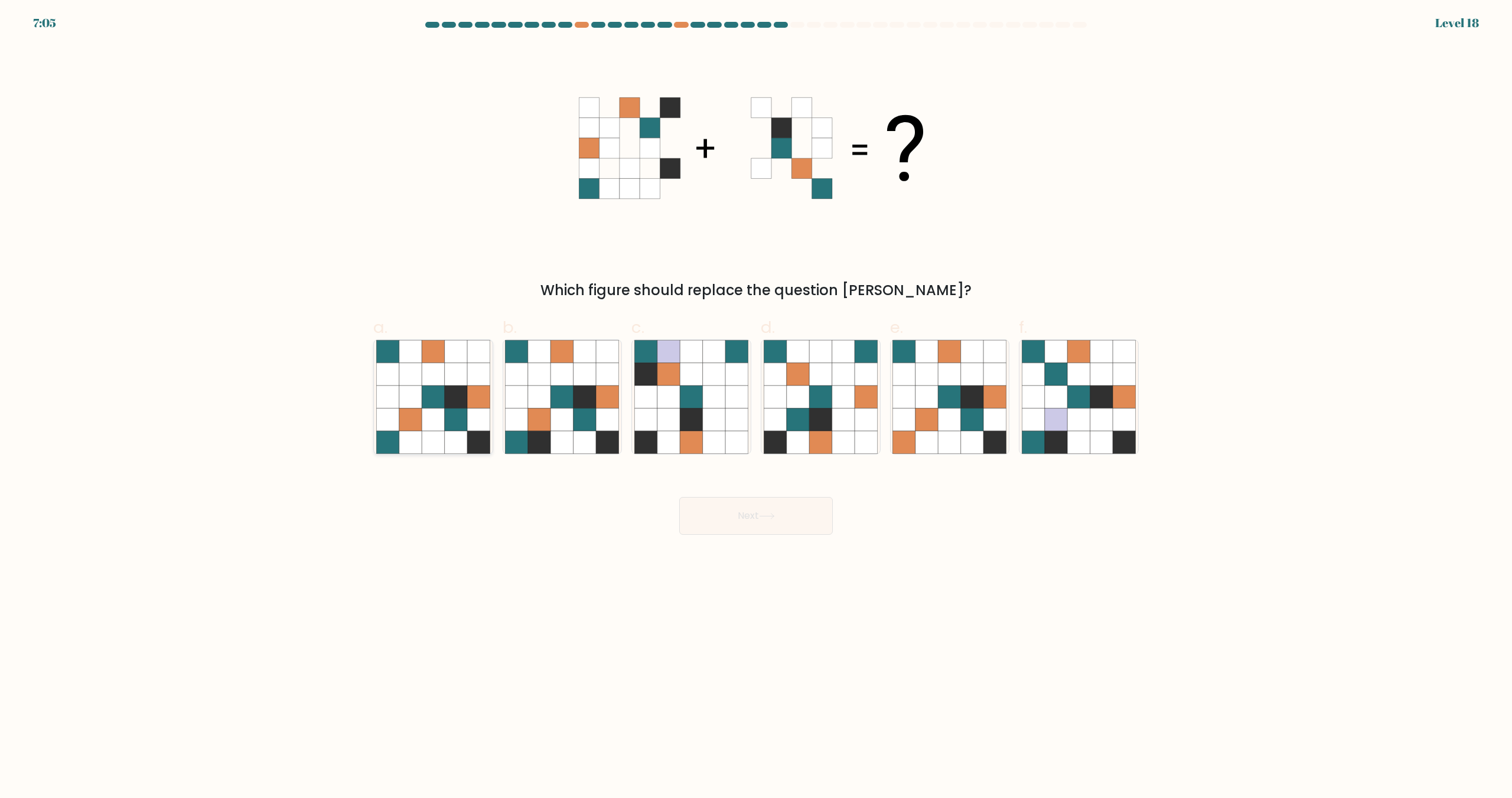
click at [447, 404] on icon at bounding box center [456, 397] width 23 height 23
click at [756, 404] on input "a." at bounding box center [756, 403] width 1 height 8
radio input "true"
click at [751, 517] on button "Next" at bounding box center [755, 516] width 153 height 38
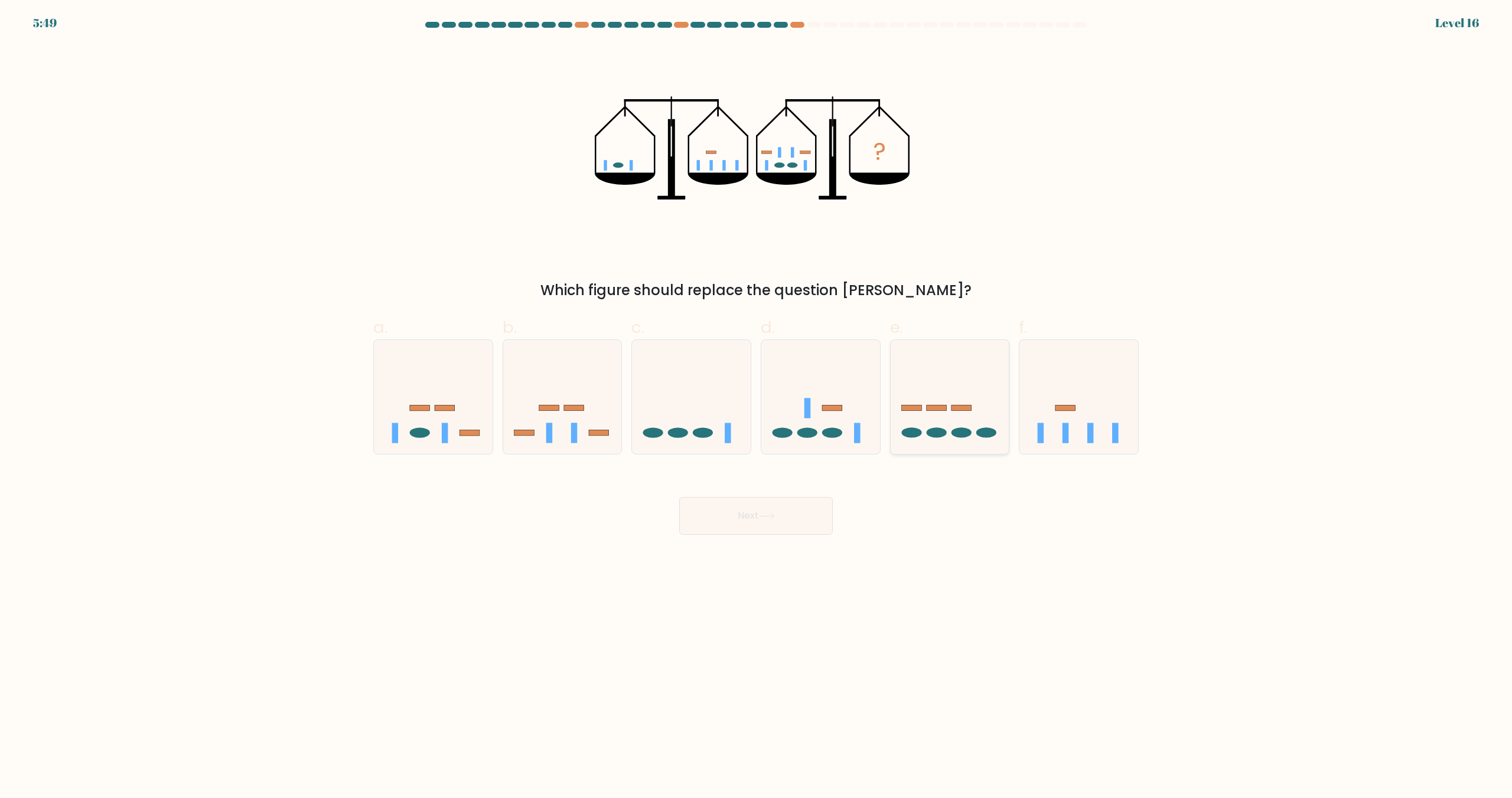
click at [966, 431] on ellipse at bounding box center [961, 433] width 20 height 10
click at [757, 407] on input "e." at bounding box center [756, 403] width 1 height 8
radio input "true"
click at [1085, 447] on div at bounding box center [1079, 397] width 120 height 115
click at [757, 407] on input "f." at bounding box center [756, 403] width 1 height 8
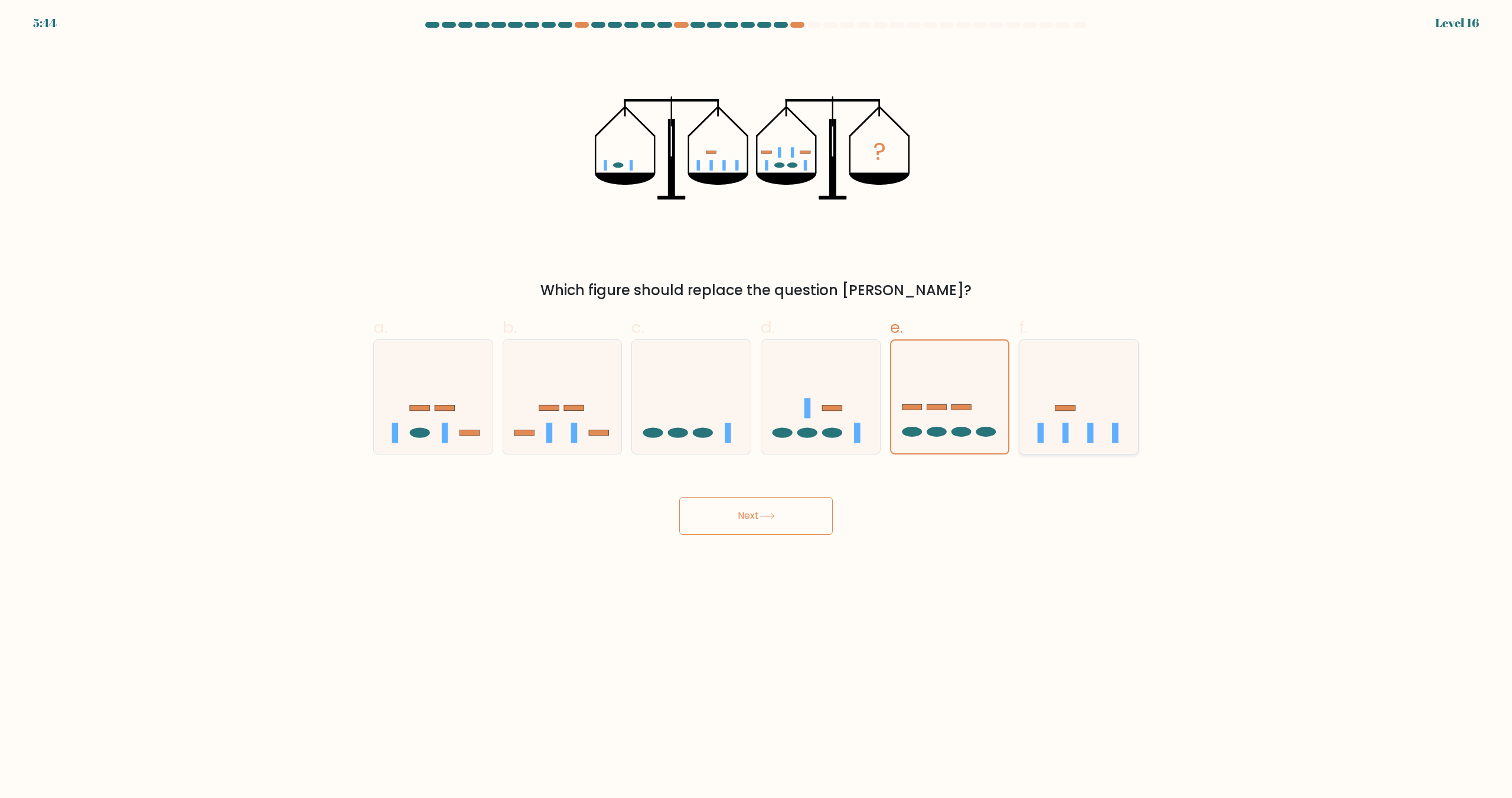
radio input "true"
click at [831, 428] on ellipse at bounding box center [832, 433] width 20 height 10
click at [757, 407] on input "d." at bounding box center [756, 403] width 1 height 8
radio input "true"
click at [782, 433] on ellipse at bounding box center [782, 433] width 20 height 10
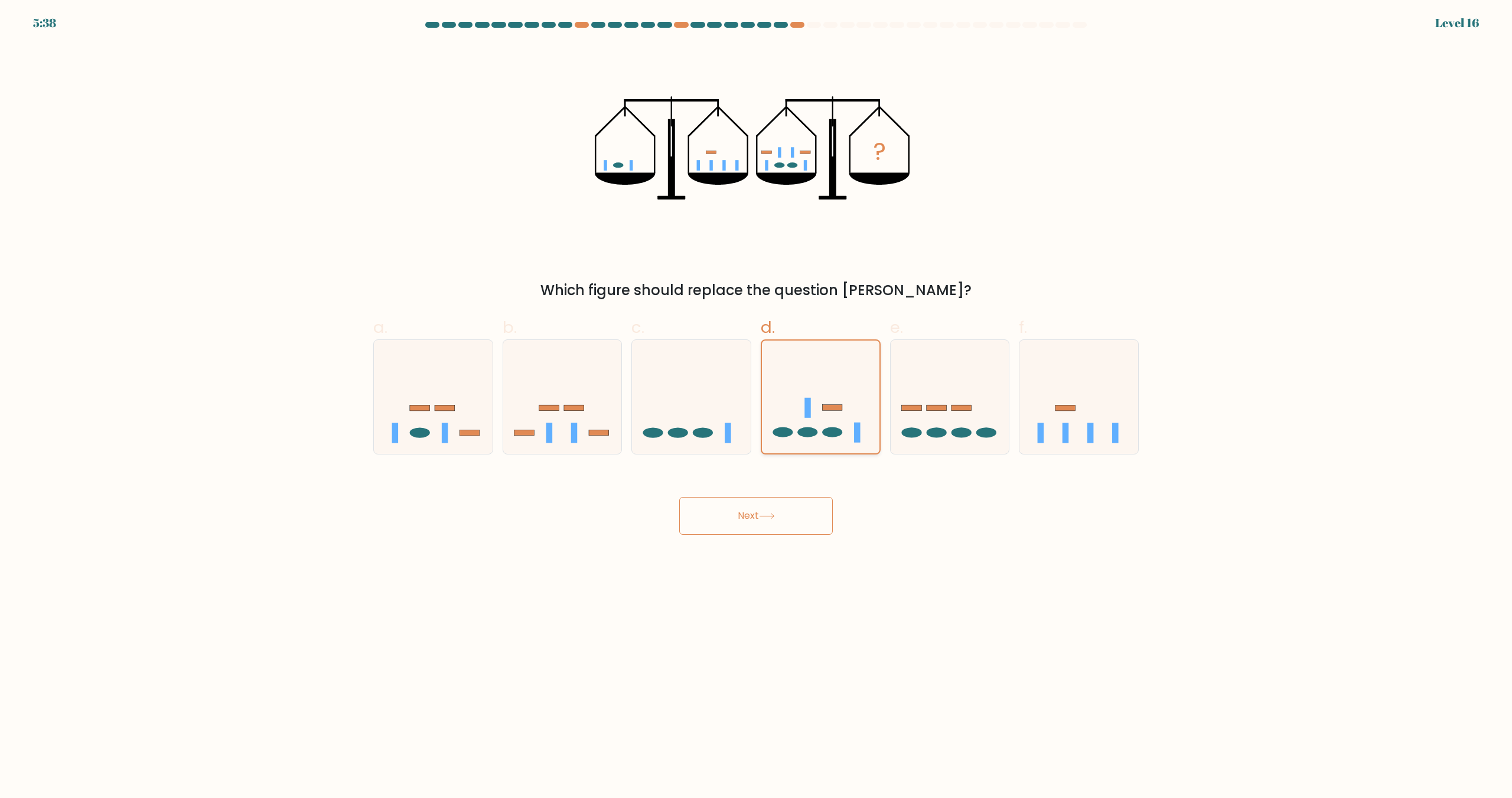
click at [757, 407] on input "d." at bounding box center [756, 403] width 1 height 8
click at [763, 518] on icon at bounding box center [767, 516] width 16 height 7
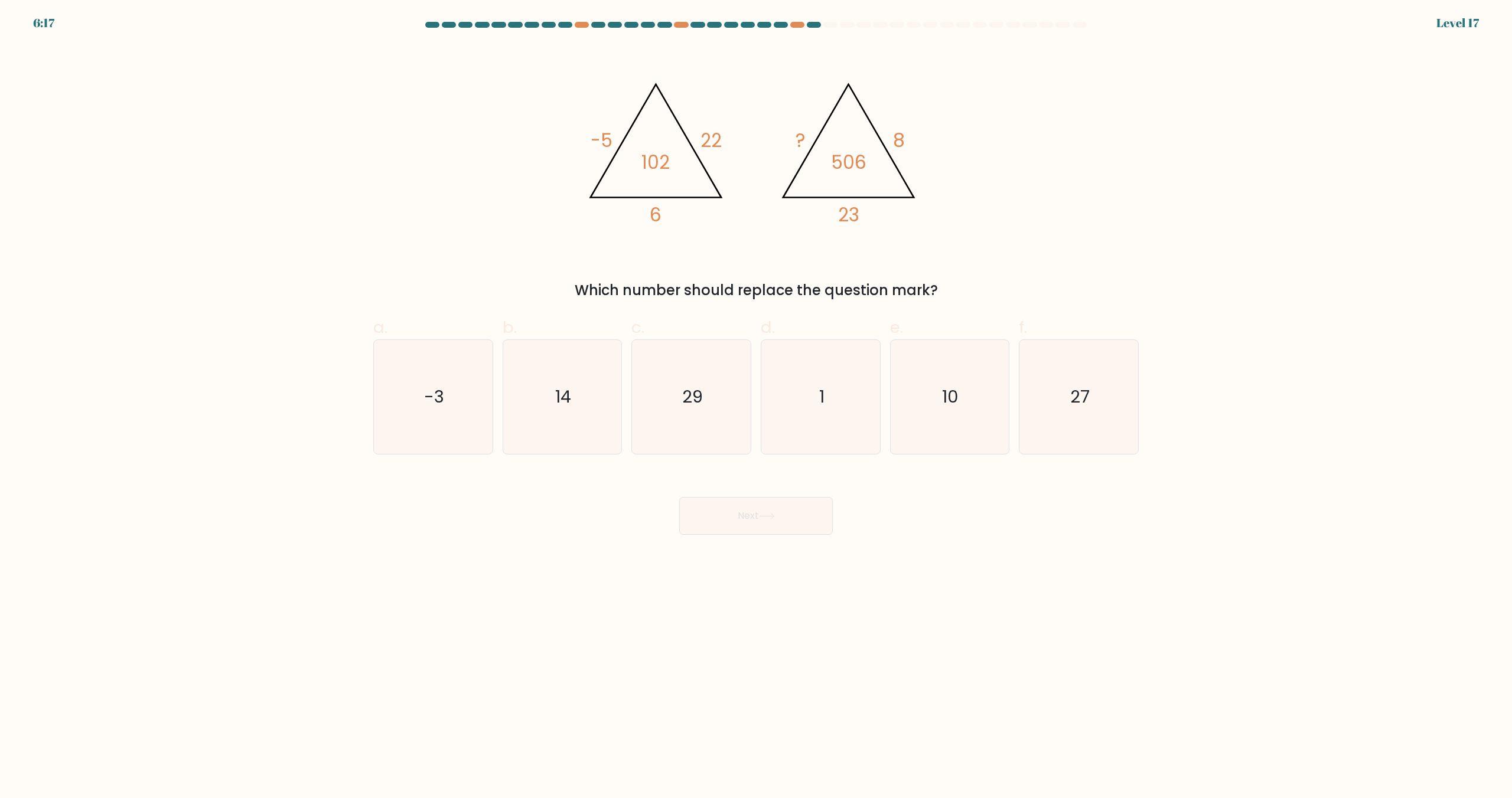
click at [667, 224] on icon "@import url('https://fonts.googleapis.com/css?family=Abril+Fatface:400,100,100i…" at bounding box center [756, 148] width 354 height 207
click at [585, 401] on icon "14" at bounding box center [562, 397] width 114 height 114
click at [756, 401] on input "b. 14" at bounding box center [756, 403] width 1 height 8
radio input "true"
click at [757, 521] on button "Next" at bounding box center [755, 516] width 153 height 38
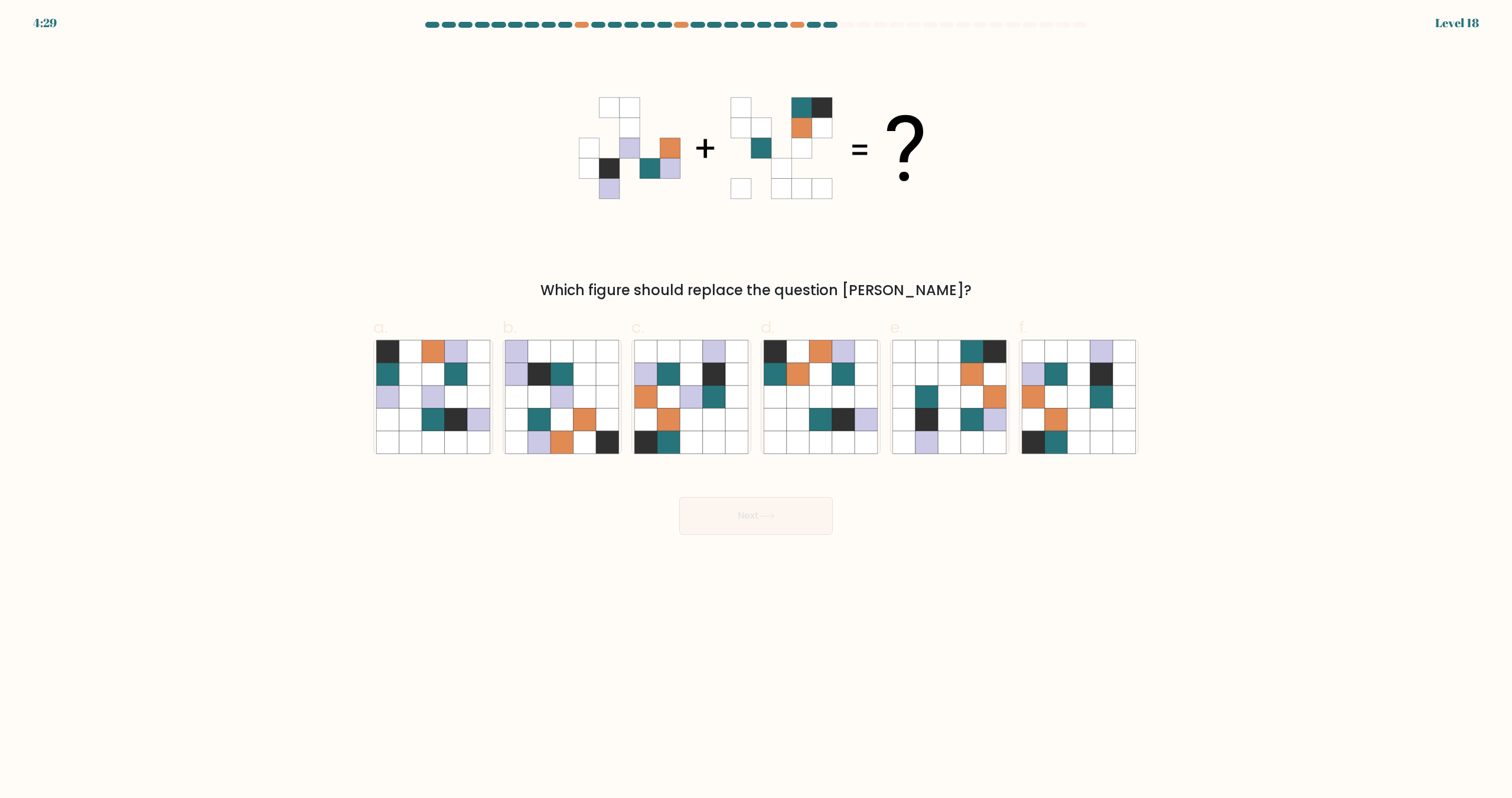
drag, startPoint x: 692, startPoint y: 414, endPoint x: 716, endPoint y: 489, distance: 78.7
click at [692, 414] on icon at bounding box center [691, 420] width 23 height 23
click at [756, 407] on input "c." at bounding box center [756, 403] width 1 height 8
radio input "true"
click at [724, 534] on button "Next" at bounding box center [755, 516] width 153 height 38
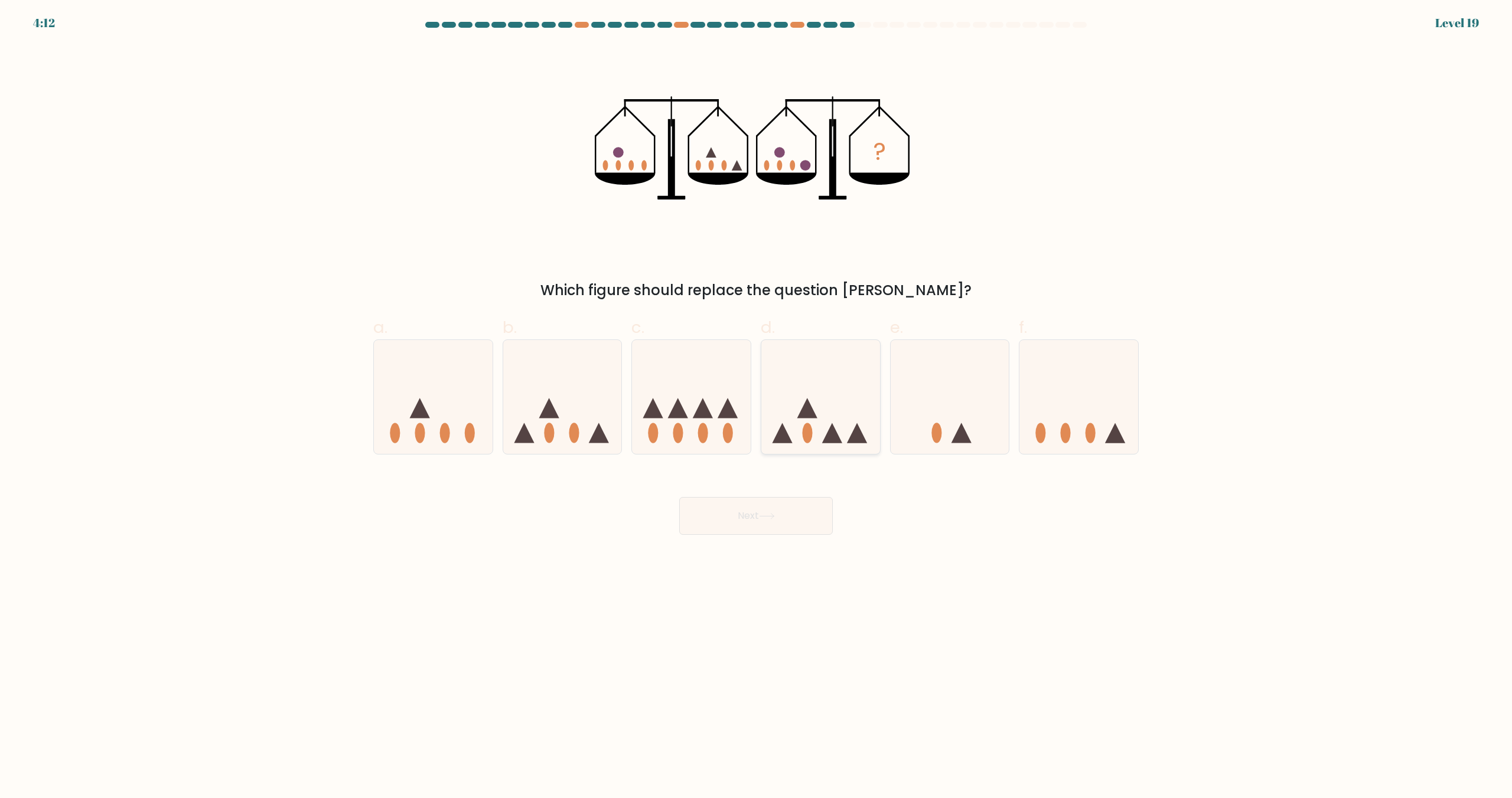
click at [807, 431] on ellipse at bounding box center [807, 433] width 10 height 20
click at [757, 407] on input "d." at bounding box center [756, 403] width 1 height 8
radio input "true"
click at [757, 518] on button "Next" at bounding box center [755, 516] width 153 height 38
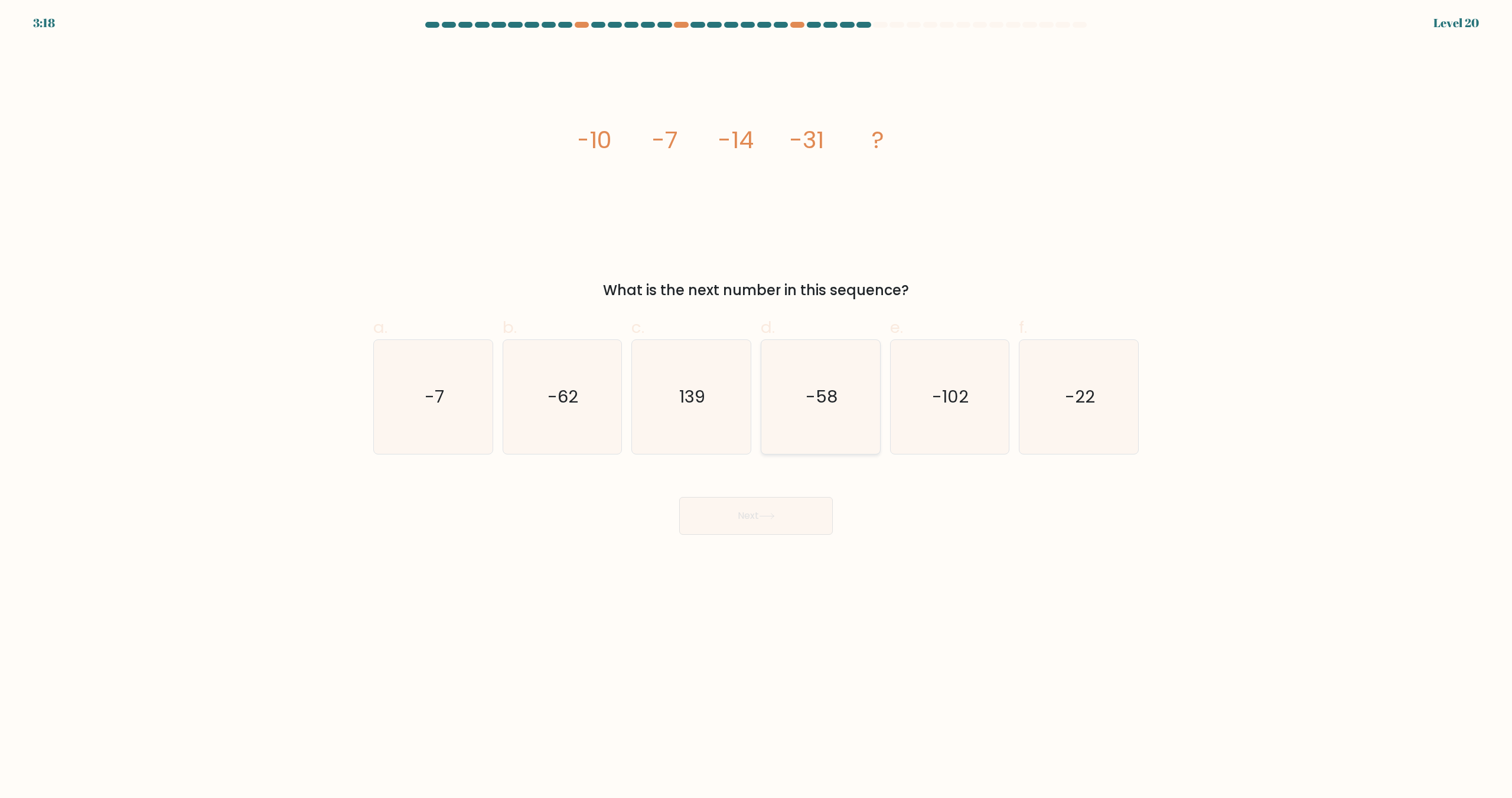
click at [837, 373] on icon "-58" at bounding box center [820, 397] width 114 height 114
click at [757, 399] on input "d. -58" at bounding box center [756, 403] width 1 height 8
radio input "true"
click at [802, 520] on button "Next" at bounding box center [755, 516] width 153 height 38
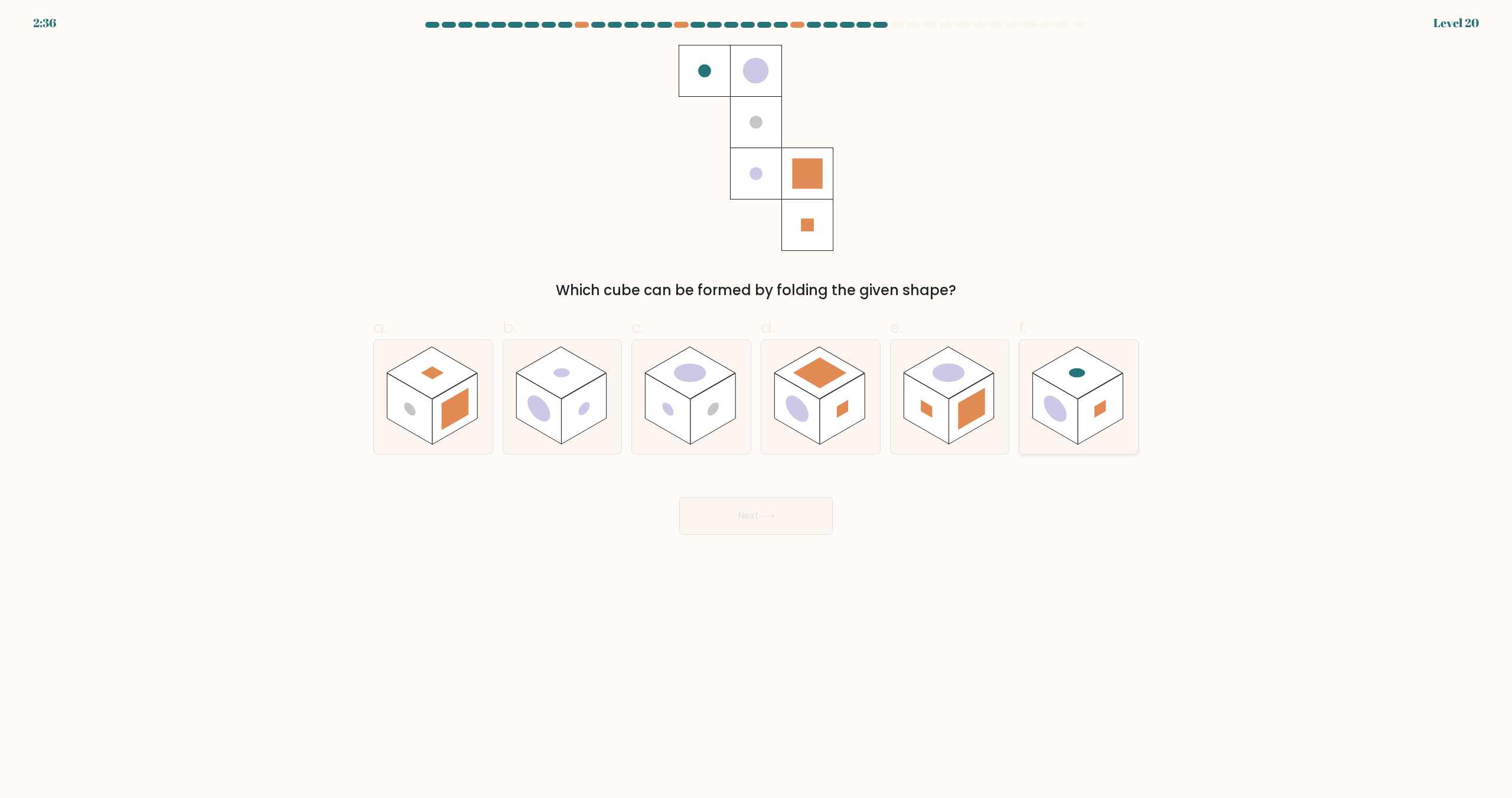
click at [1052, 401] on circle at bounding box center [1055, 409] width 23 height 36
click at [757, 401] on input "f." at bounding box center [756, 403] width 1 height 8
radio input "true"
click at [806, 525] on button "Next" at bounding box center [755, 516] width 153 height 38
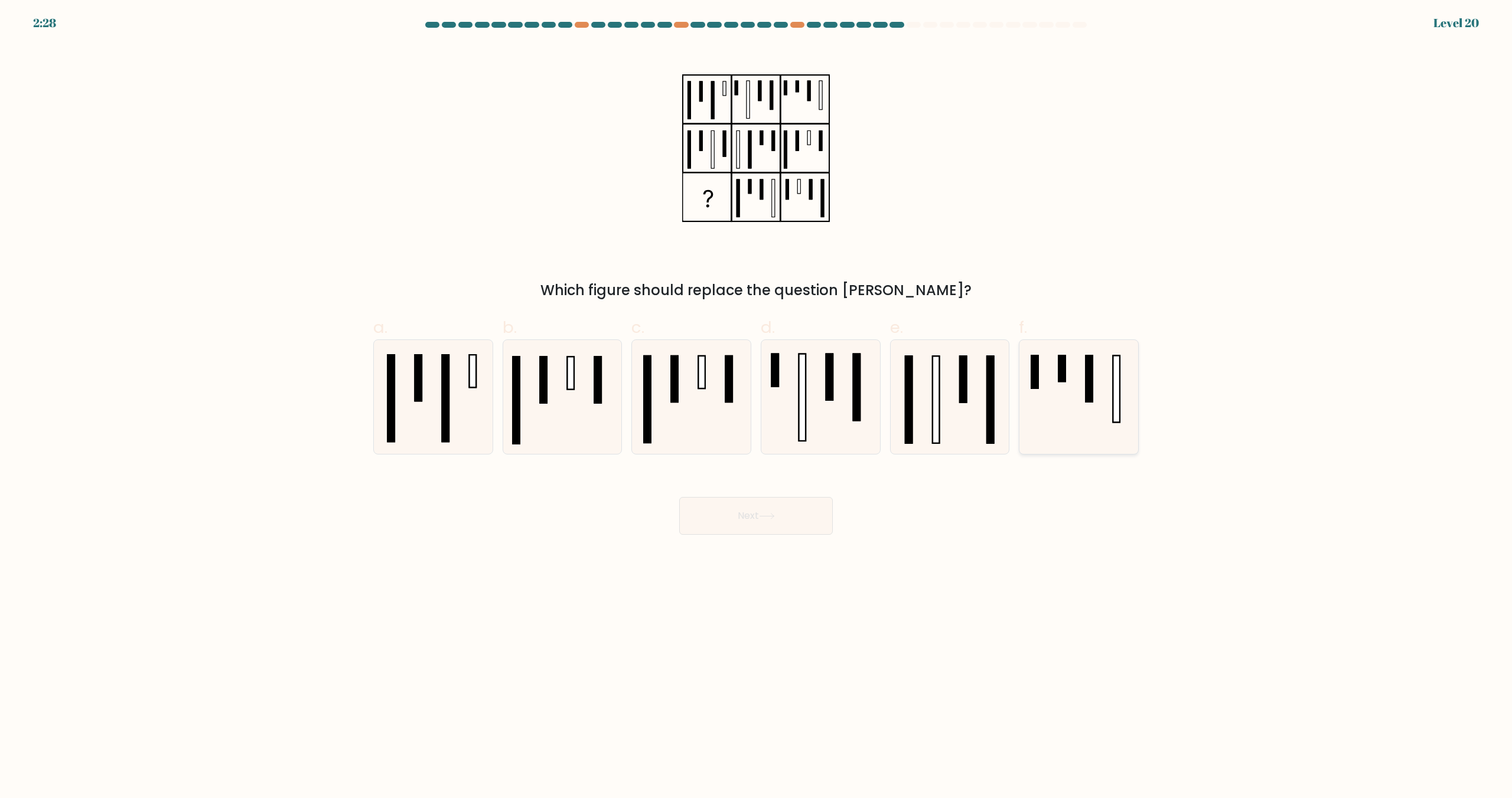
click at [1066, 397] on icon at bounding box center [1079, 397] width 114 height 114
click at [757, 399] on input "f." at bounding box center [756, 403] width 1 height 8
radio input "true"
click at [726, 521] on button "Next" at bounding box center [755, 516] width 153 height 38
